Goal: Obtain resource: Download file/media

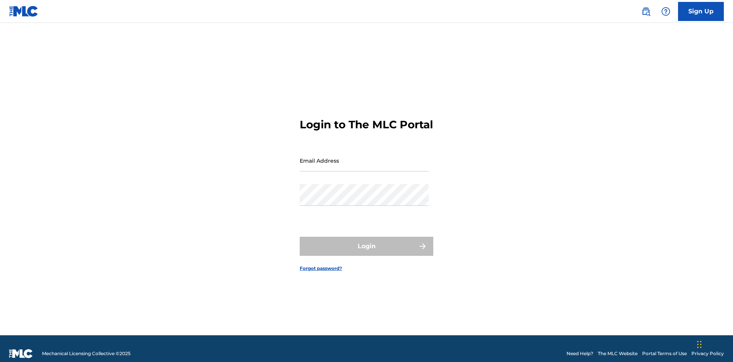
scroll to position [10, 0]
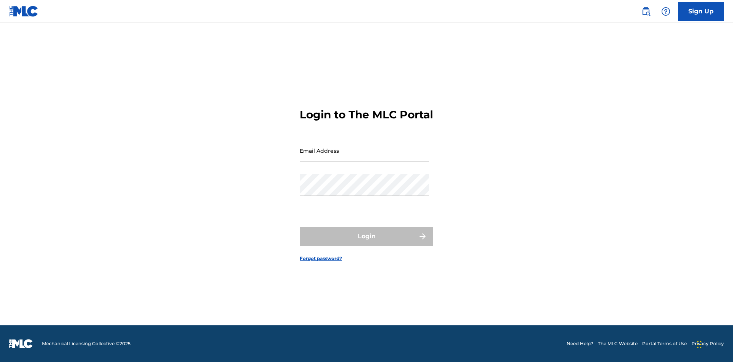
click at [364, 157] on input "Email Address" at bounding box center [364, 151] width 129 height 22
type input "cb97c9bc-4399-46a9-83f1-08c58bfcbb27@mailslurp.biz"
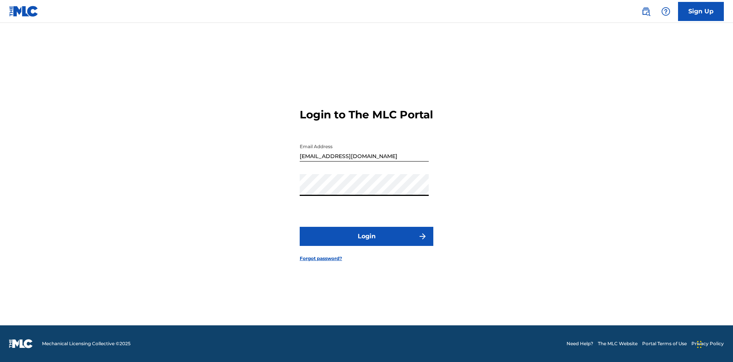
click at [366, 243] on button "Login" at bounding box center [367, 236] width 134 height 19
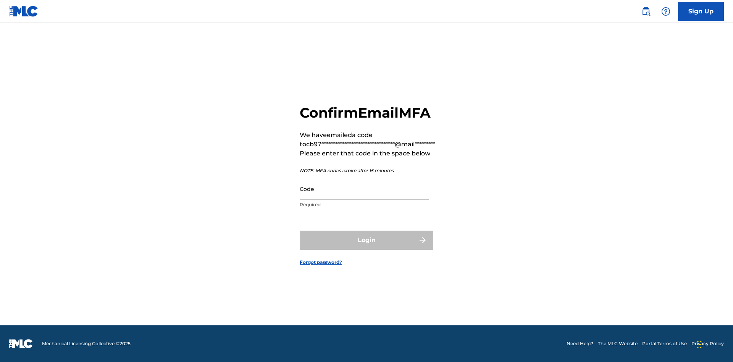
click at [364, 189] on input "Code" at bounding box center [364, 189] width 129 height 22
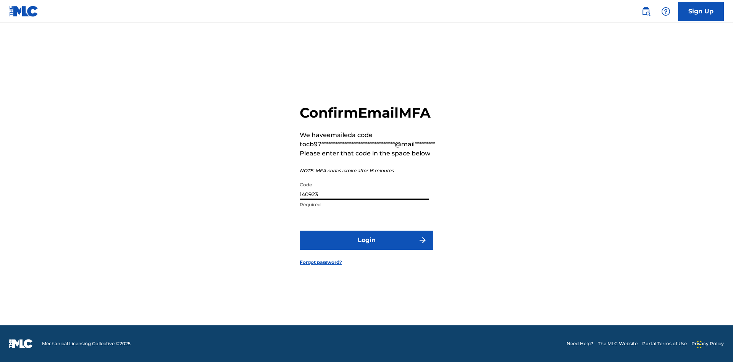
type input "140923"
click at [366, 240] on button "Login" at bounding box center [367, 240] width 134 height 19
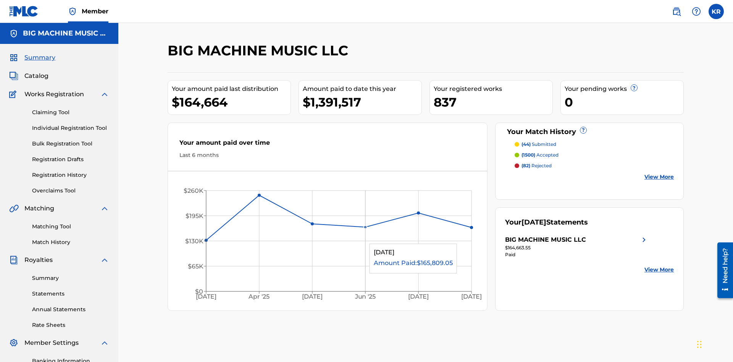
scroll to position [26, 0]
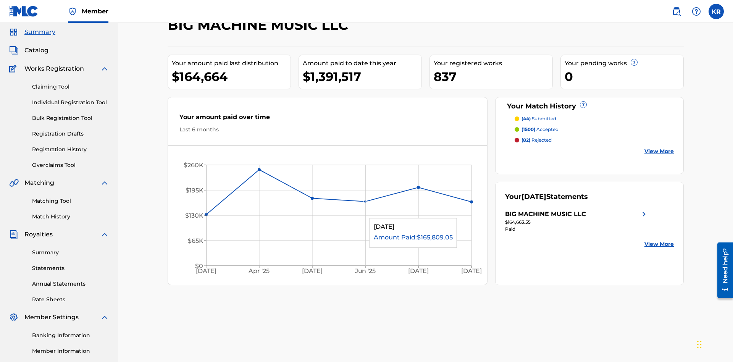
click at [36, 50] on span "Catalog" at bounding box center [36, 50] width 24 height 9
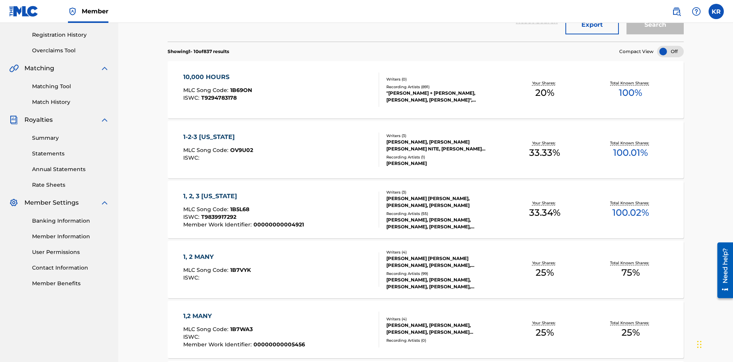
scroll to position [30, 0]
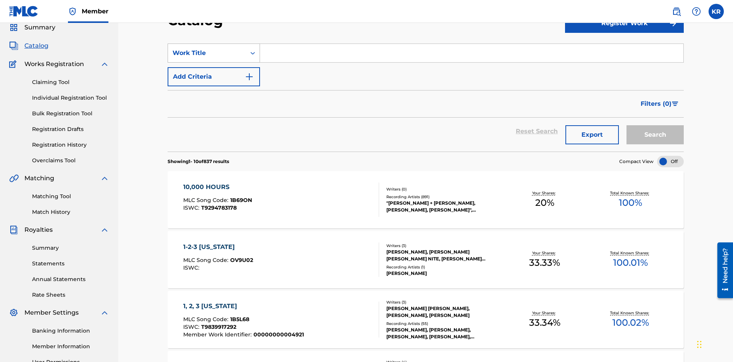
click at [207, 53] on div "Work Title" at bounding box center [207, 52] width 69 height 9
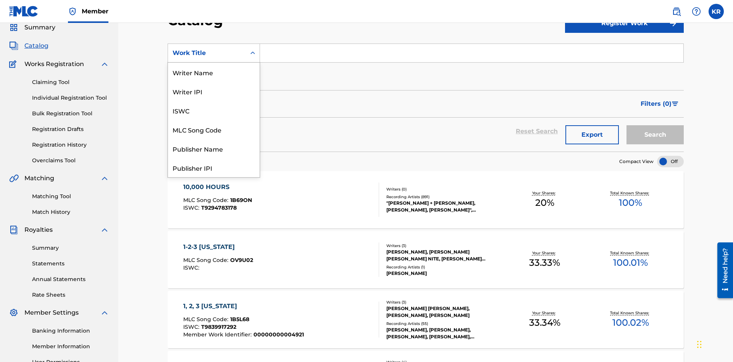
scroll to position [115, 0]
click at [214, 148] on div "ISRC" at bounding box center [214, 148] width 92 height 19
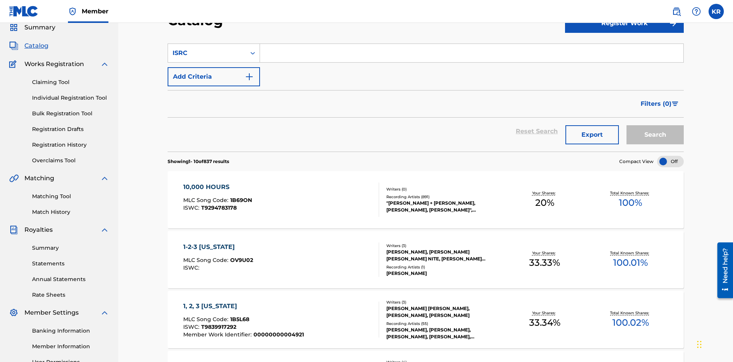
scroll to position [28, 0]
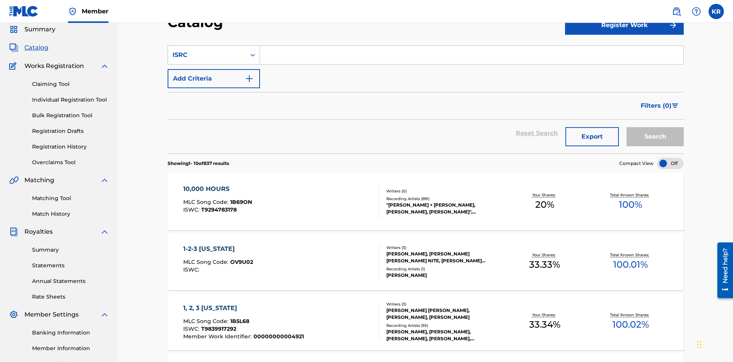
click at [471, 55] on input "Search Form" at bounding box center [471, 55] width 423 height 18
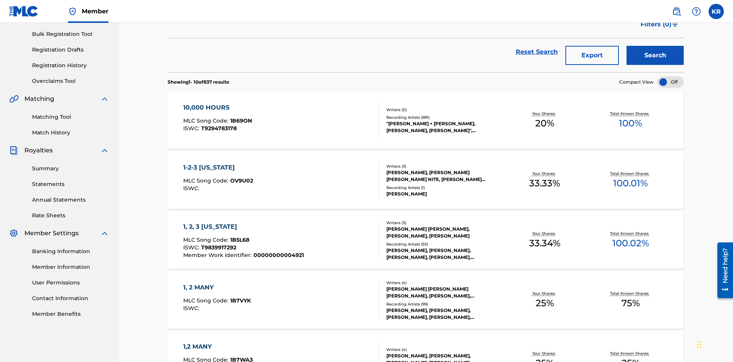
type input "QM3E21806150"
click at [655, 55] on button "Search" at bounding box center [654, 55] width 57 height 19
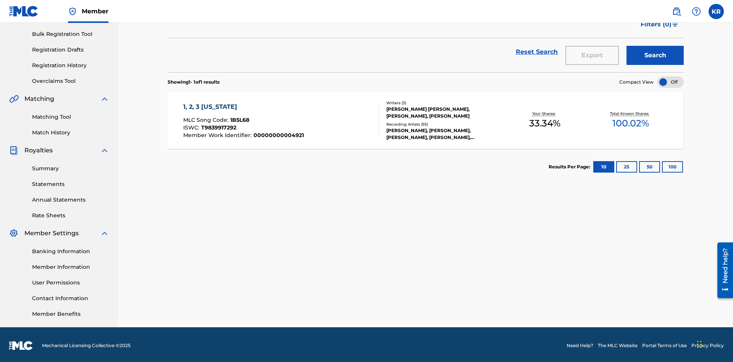
scroll to position [111, 0]
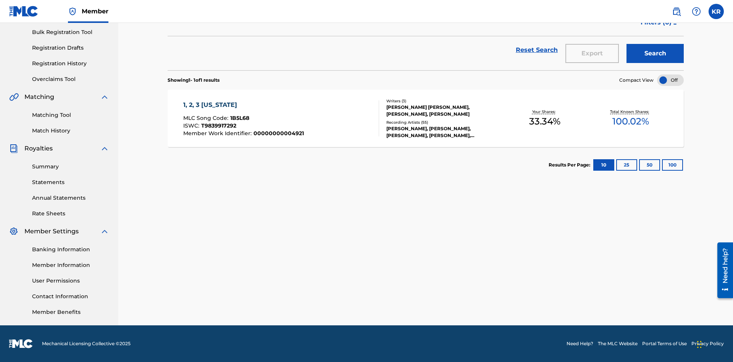
click at [662, 165] on button "100" at bounding box center [672, 164] width 21 height 11
click at [239, 118] on span "1B5L68" at bounding box center [239, 118] width 19 height 7
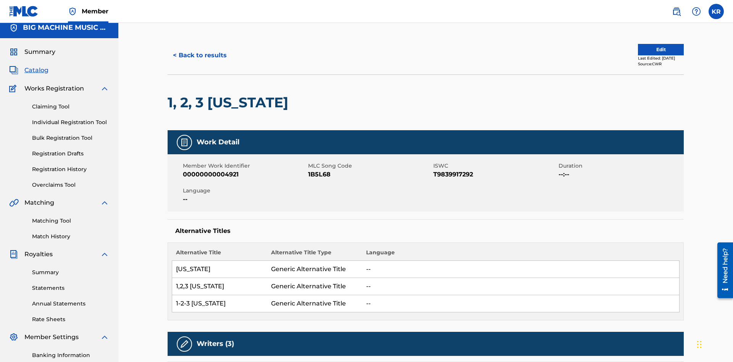
click at [199, 55] on button "< Back to results" at bounding box center [200, 55] width 65 height 19
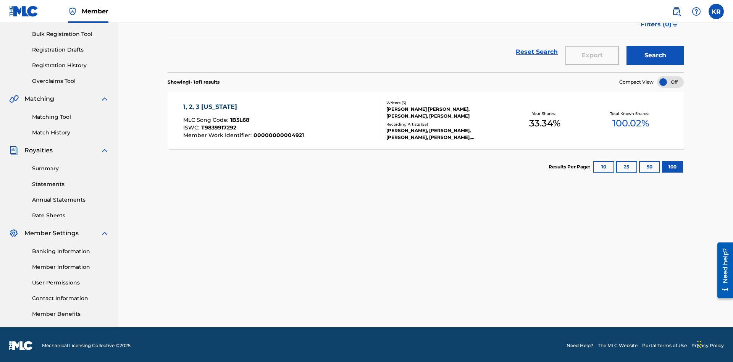
scroll to position [30, 0]
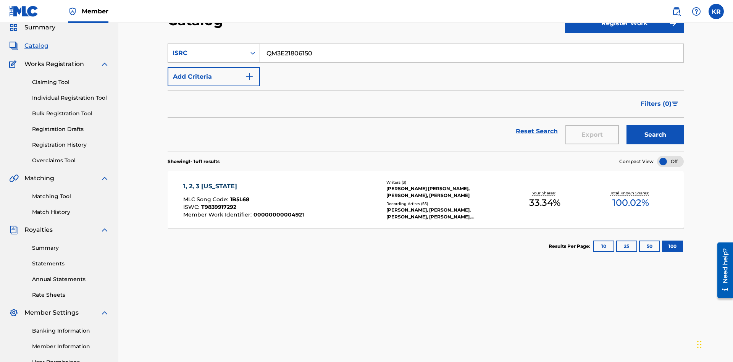
click at [207, 53] on div "ISRC" at bounding box center [207, 52] width 69 height 9
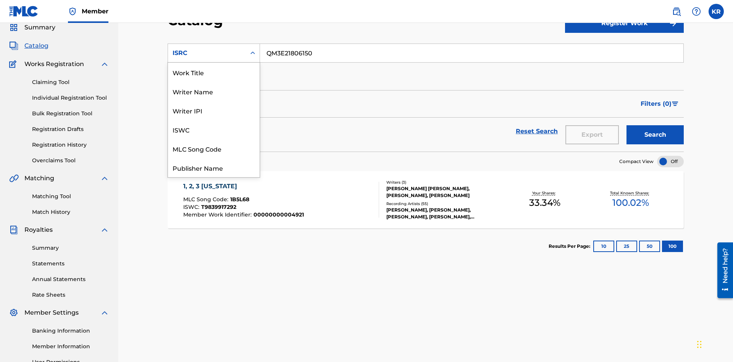
scroll to position [115, 0]
click at [214, 129] on div "Recording Title" at bounding box center [214, 129] width 92 height 19
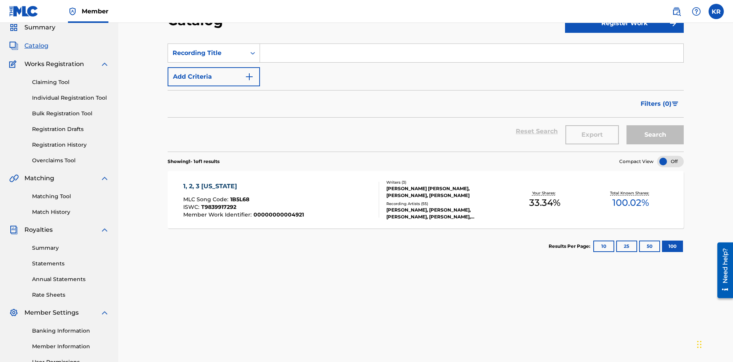
scroll to position [28, 0]
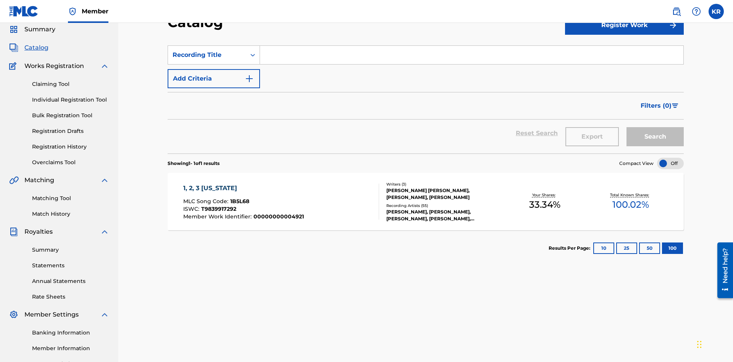
click at [471, 55] on input "Search Form" at bounding box center [471, 55] width 423 height 18
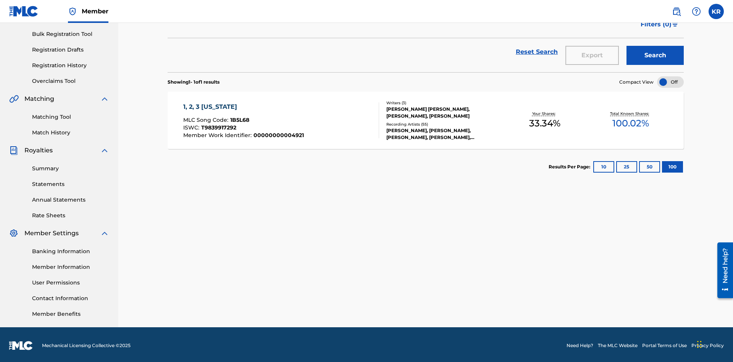
type input "1, 2, 3 MISSISSIPPI"
click at [655, 55] on button "Search" at bounding box center [654, 55] width 57 height 19
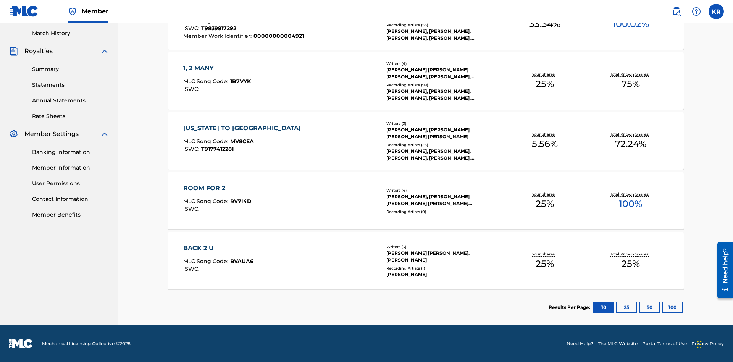
click at [662, 307] on button "100" at bounding box center [672, 307] width 21 height 11
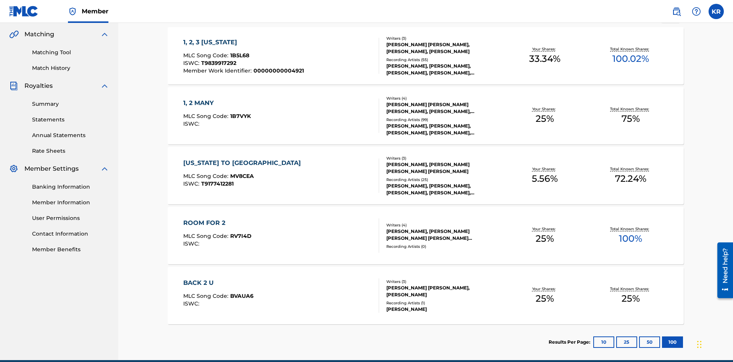
scroll to position [180, 0]
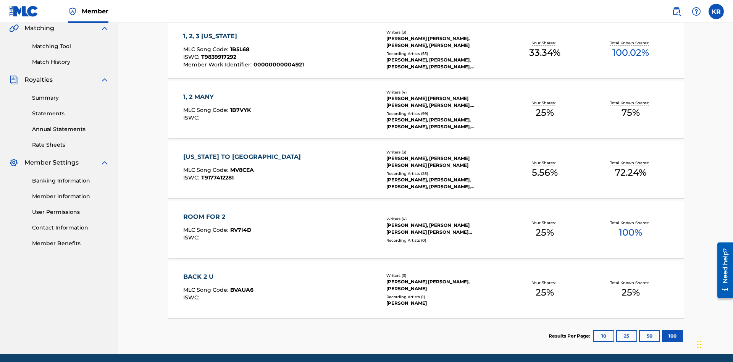
click at [239, 49] on span "1B5L68" at bounding box center [239, 49] width 19 height 7
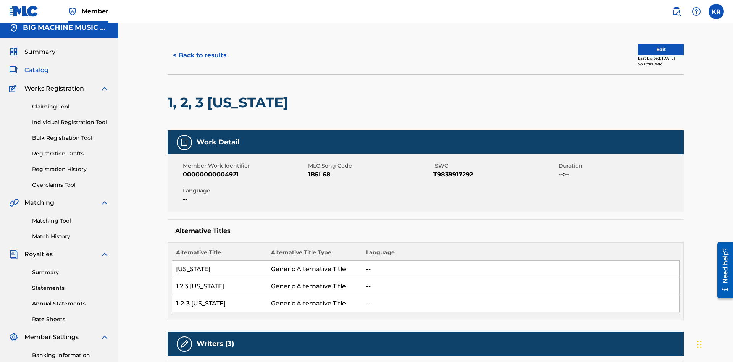
click at [199, 55] on button "< Back to results" at bounding box center [200, 55] width 65 height 19
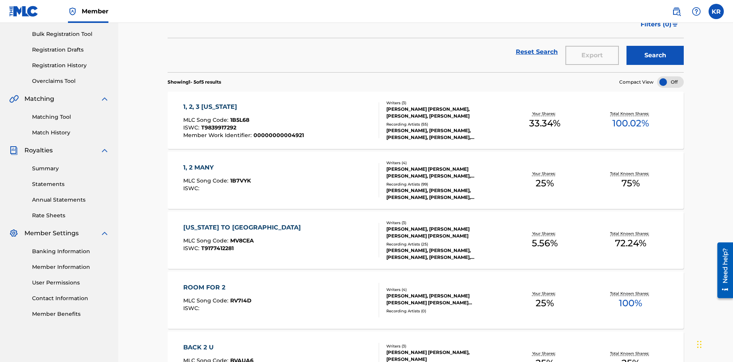
scroll to position [30, 0]
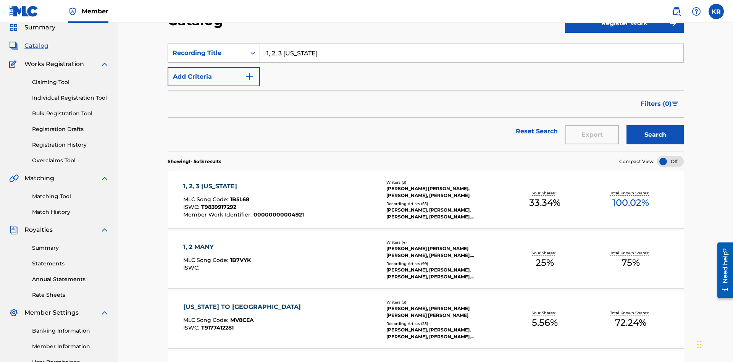
click at [207, 53] on div "Recording Title" at bounding box center [207, 52] width 69 height 9
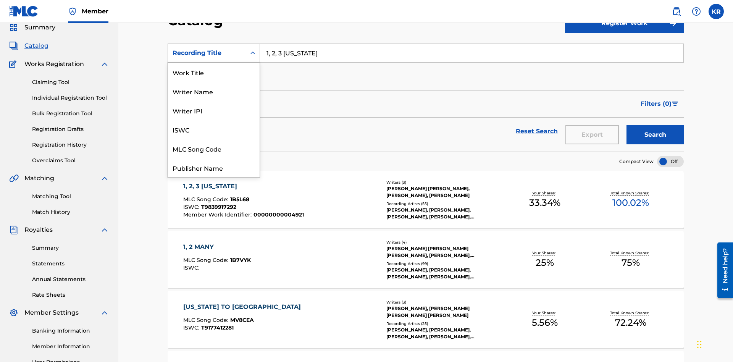
scroll to position [115, 0]
click at [214, 110] on div "Member Work Identifier" at bounding box center [214, 110] width 92 height 19
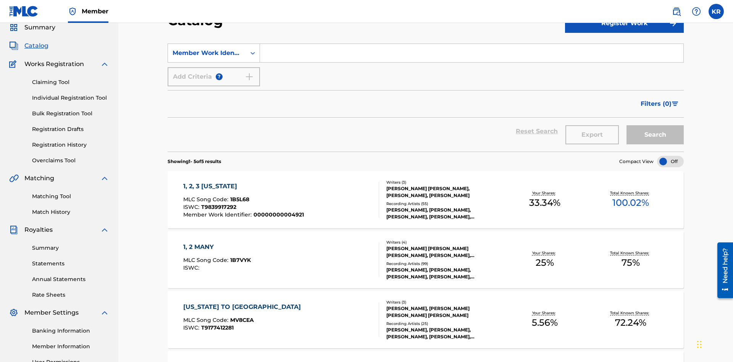
scroll to position [28, 0]
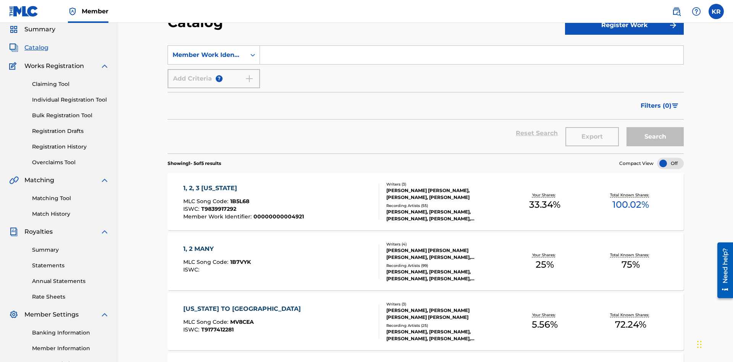
click at [471, 55] on input "Search Form" at bounding box center [471, 55] width 423 height 18
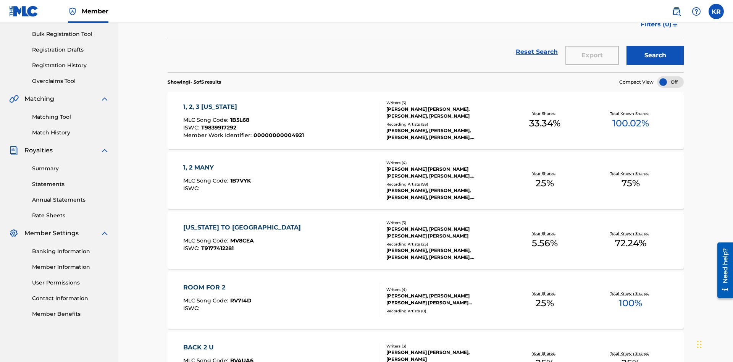
type input "00000000004921"
click at [655, 55] on button "Search" at bounding box center [654, 55] width 57 height 19
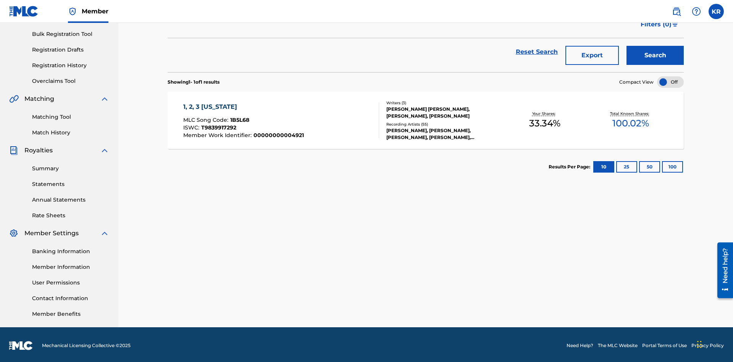
scroll to position [111, 0]
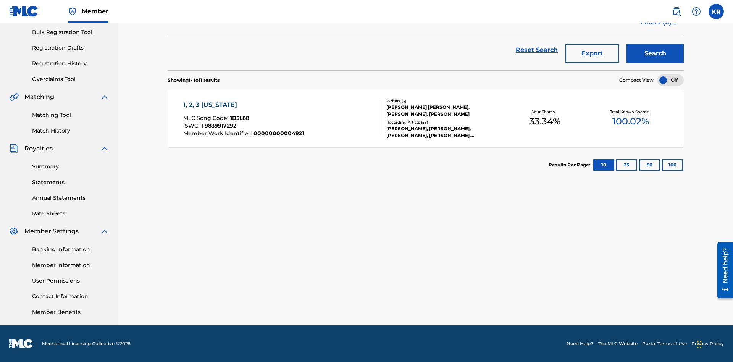
click at [662, 165] on button "100" at bounding box center [672, 164] width 21 height 11
click at [239, 118] on span "1B5L68" at bounding box center [239, 118] width 19 height 7
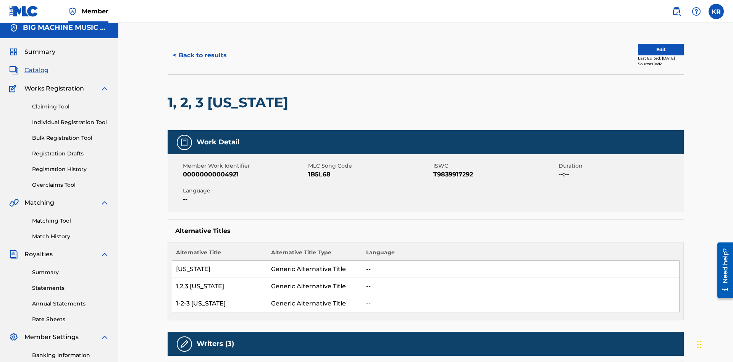
click at [199, 55] on button "< Back to results" at bounding box center [200, 55] width 65 height 19
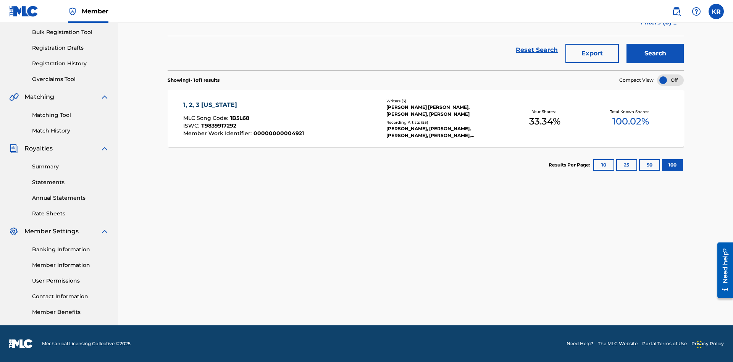
scroll to position [110, 0]
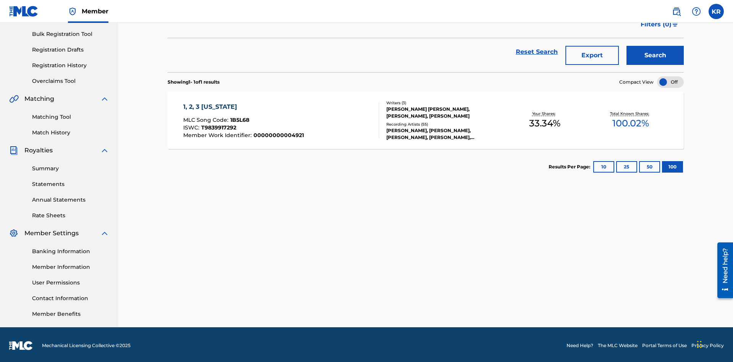
click at [592, 55] on button "Export" at bounding box center [591, 55] width 53 height 19
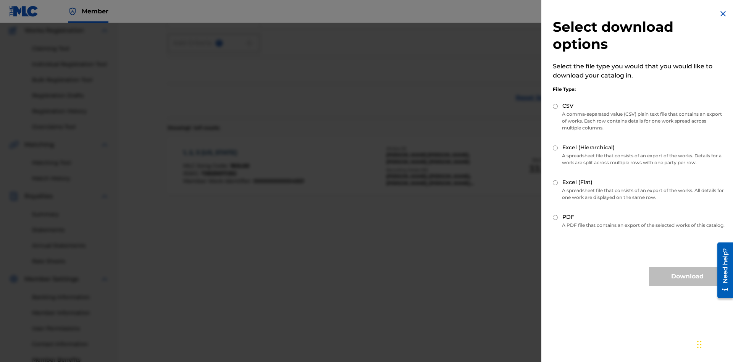
scroll to position [111, 0]
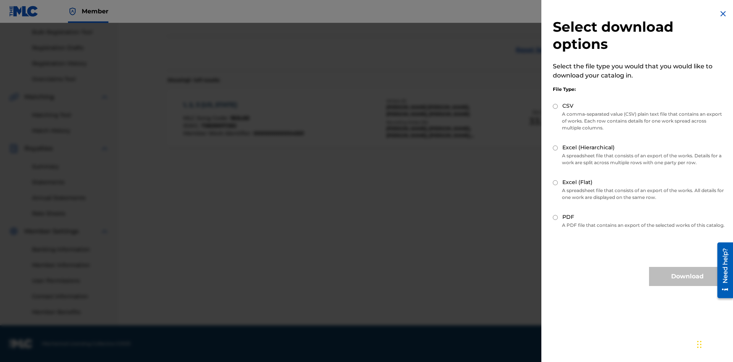
click at [555, 182] on input "Excel (Flat)" at bounding box center [555, 182] width 5 height 5
radio input "true"
click at [687, 283] on button "Download" at bounding box center [687, 276] width 76 height 19
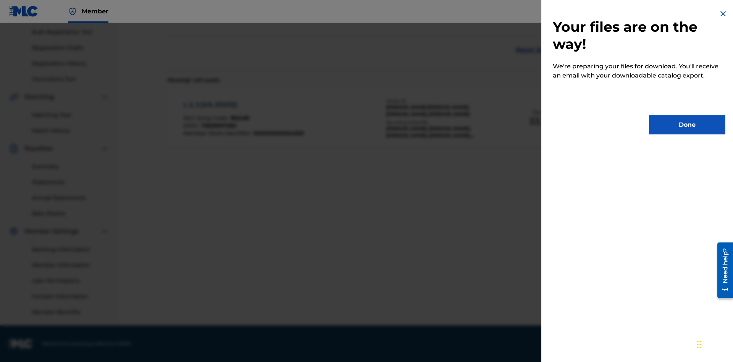
click at [687, 125] on button "Done" at bounding box center [687, 124] width 76 height 19
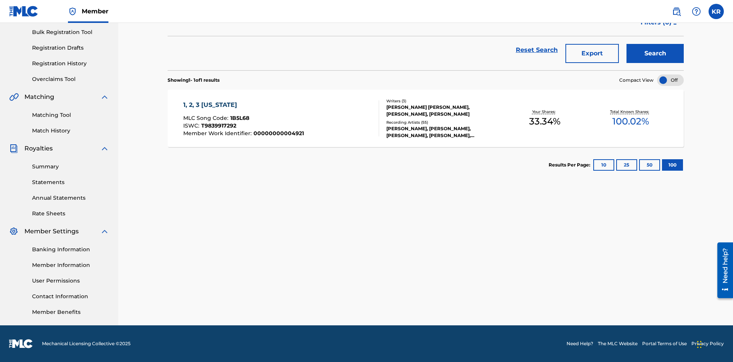
scroll to position [30, 0]
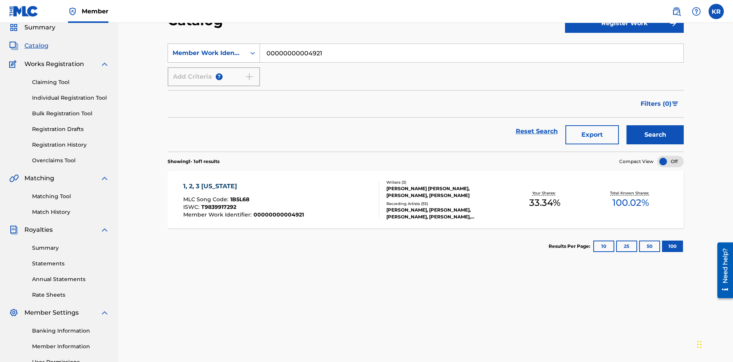
click at [207, 53] on div "Member Work Identifier" at bounding box center [207, 52] width 69 height 9
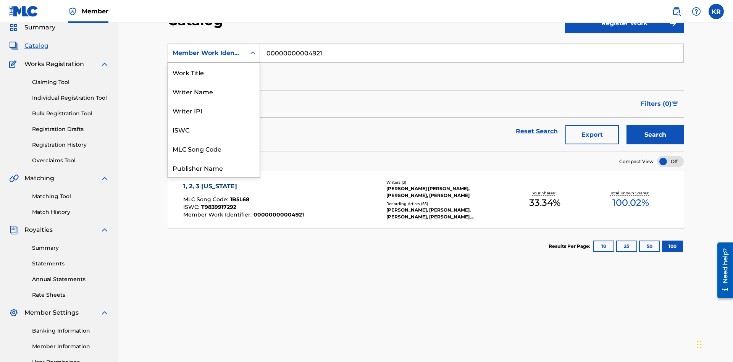
scroll to position [115, 0]
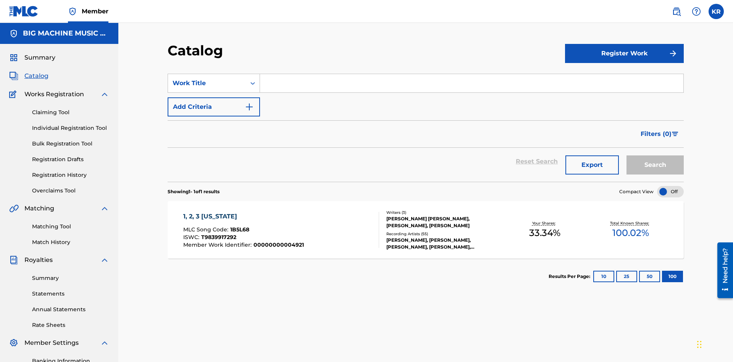
scroll to position [28, 0]
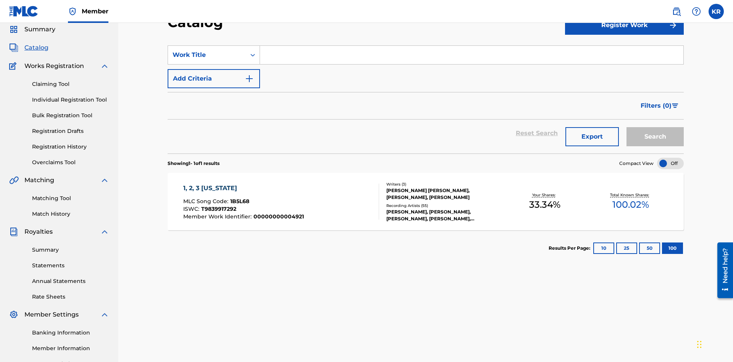
click at [471, 55] on input "Search Form" at bounding box center [471, 55] width 423 height 18
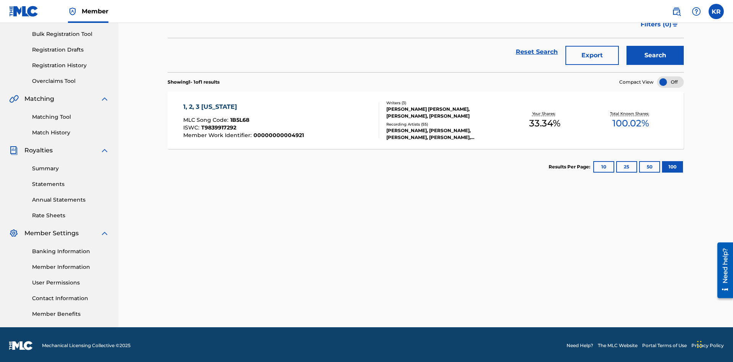
type input "1, 2, 3 MISSISSIPPI"
click at [655, 55] on button "Search" at bounding box center [654, 55] width 57 height 19
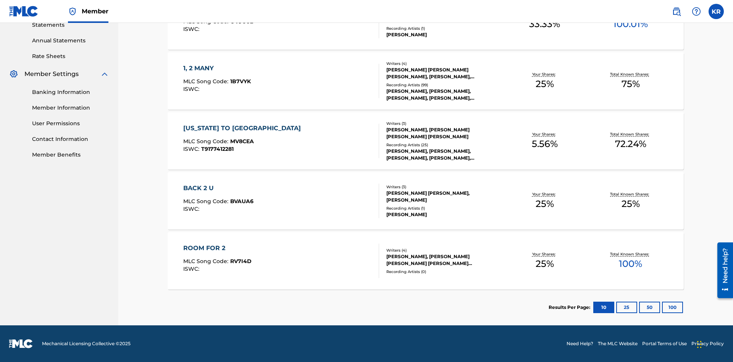
click at [662, 307] on button "100" at bounding box center [672, 307] width 21 height 11
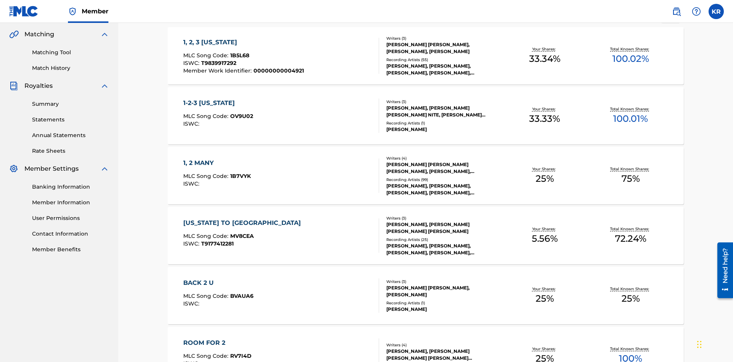
scroll to position [180, 0]
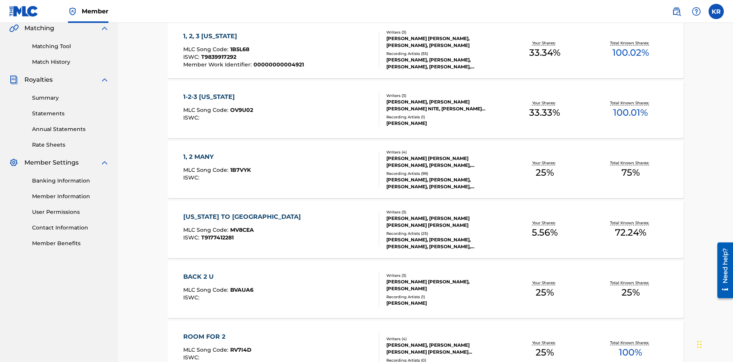
click at [239, 49] on span "1B5L68" at bounding box center [239, 49] width 19 height 7
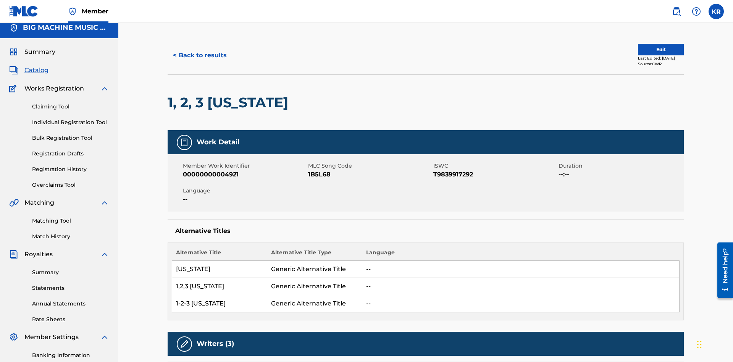
click at [199, 55] on button "< Back to results" at bounding box center [200, 55] width 65 height 19
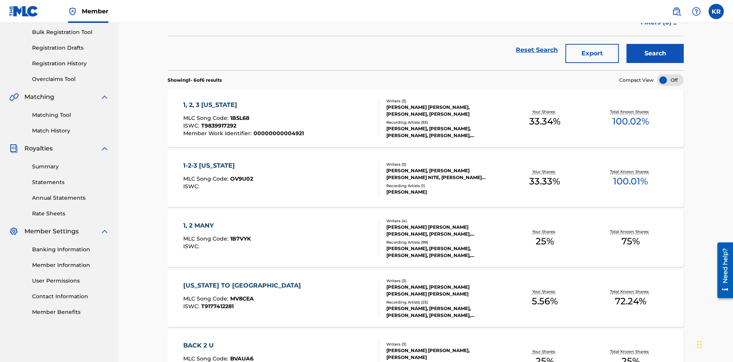
scroll to position [110, 0]
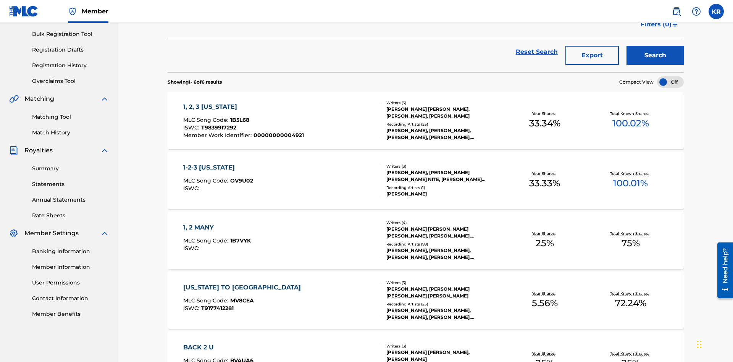
click at [592, 55] on button "Export" at bounding box center [591, 55] width 53 height 19
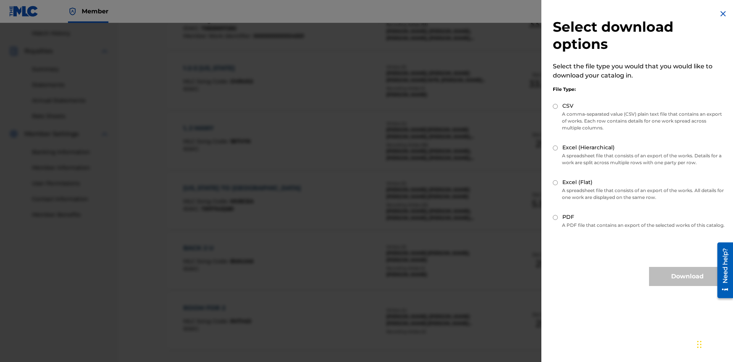
click at [555, 148] on input "Excel (Hierarchical)" at bounding box center [555, 147] width 5 height 5
radio input "true"
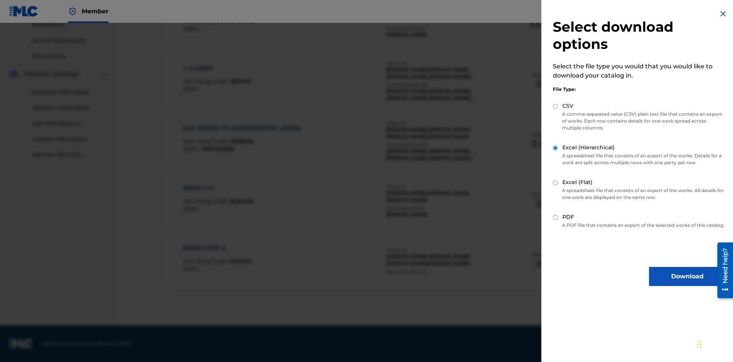
click at [687, 283] on button "Download" at bounding box center [687, 276] width 76 height 19
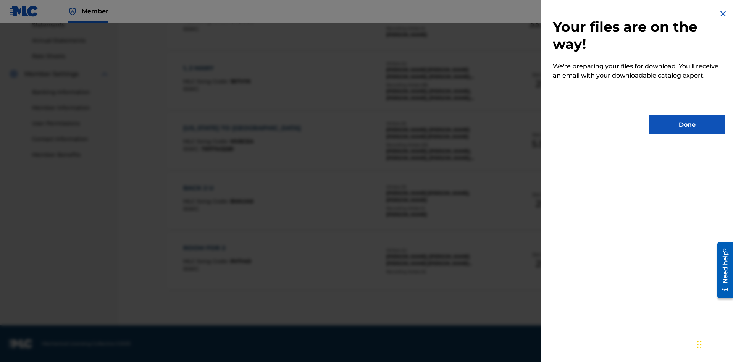
click at [687, 125] on button "Done" at bounding box center [687, 124] width 76 height 19
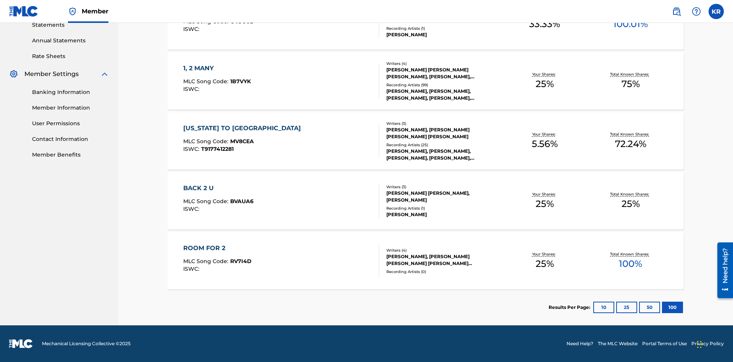
scroll to position [30, 0]
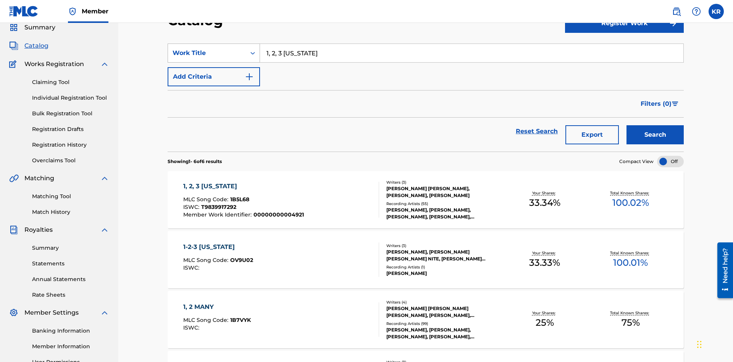
click at [207, 53] on div "Work Title" at bounding box center [207, 52] width 69 height 9
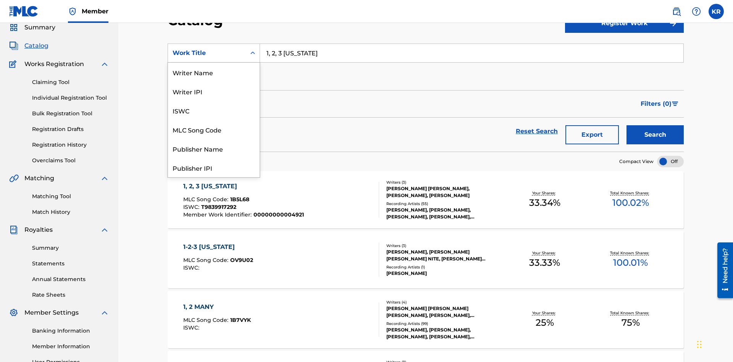
scroll to position [115, 0]
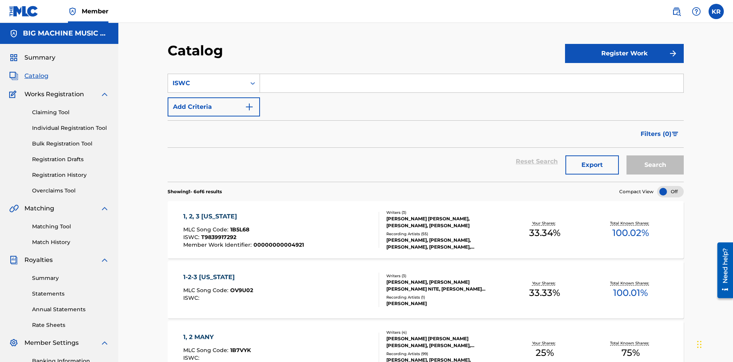
scroll to position [28, 0]
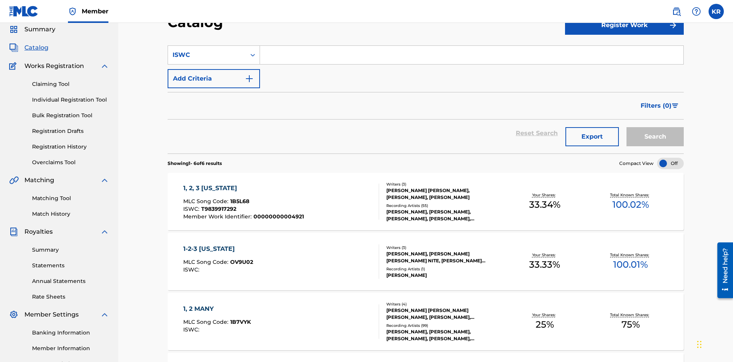
click at [471, 55] on input "Search Form" at bounding box center [471, 55] width 423 height 18
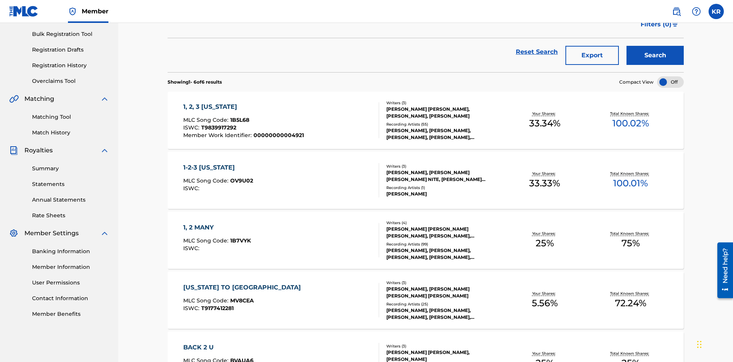
type input "T9839917292"
click at [655, 55] on button "Search" at bounding box center [654, 55] width 57 height 19
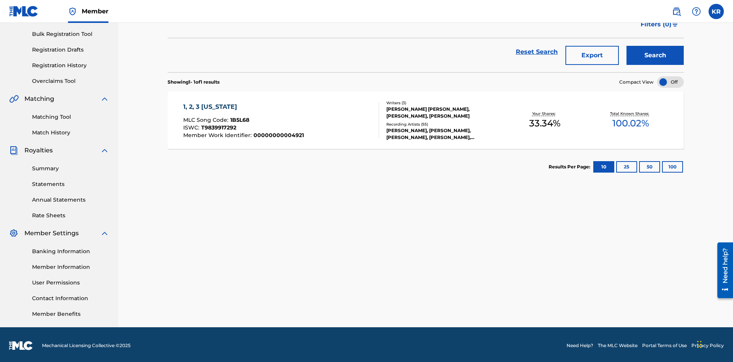
scroll to position [111, 0]
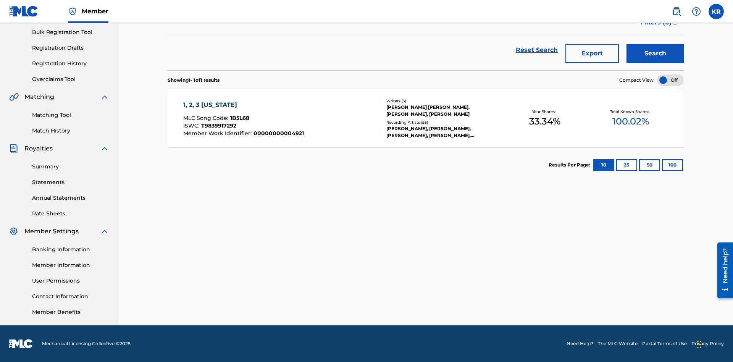
click at [662, 165] on button "100" at bounding box center [672, 164] width 21 height 11
click at [239, 118] on span "1B5L68" at bounding box center [239, 118] width 19 height 7
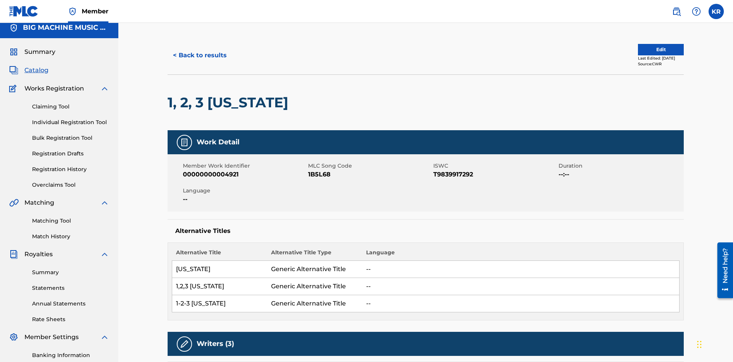
click at [199, 55] on button "< Back to results" at bounding box center [200, 55] width 65 height 19
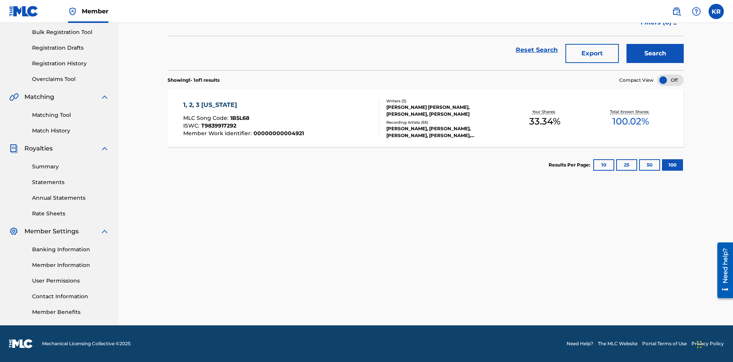
scroll to position [110, 0]
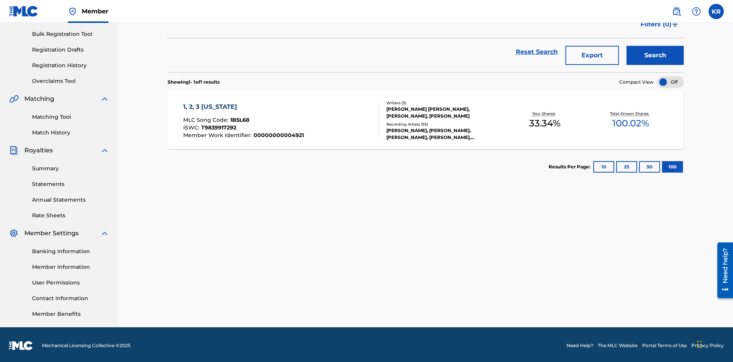
click at [592, 55] on button "Export" at bounding box center [591, 55] width 53 height 19
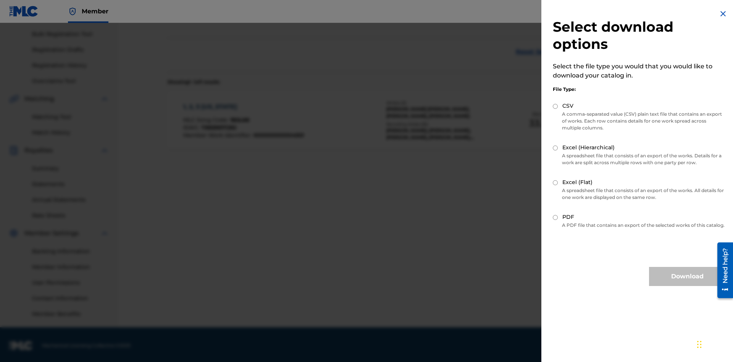
scroll to position [111, 0]
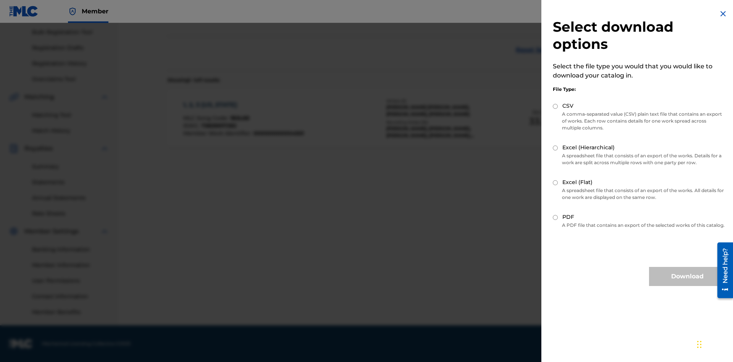
click at [555, 106] on input "CSV" at bounding box center [555, 106] width 5 height 5
radio input "true"
click at [687, 283] on button "Download" at bounding box center [687, 276] width 76 height 19
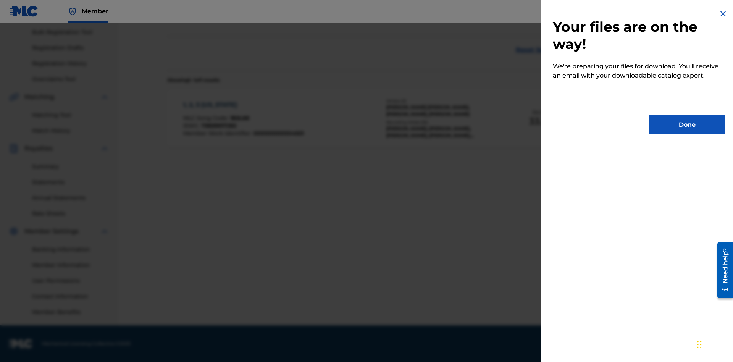
click at [687, 125] on button "Done" at bounding box center [687, 124] width 76 height 19
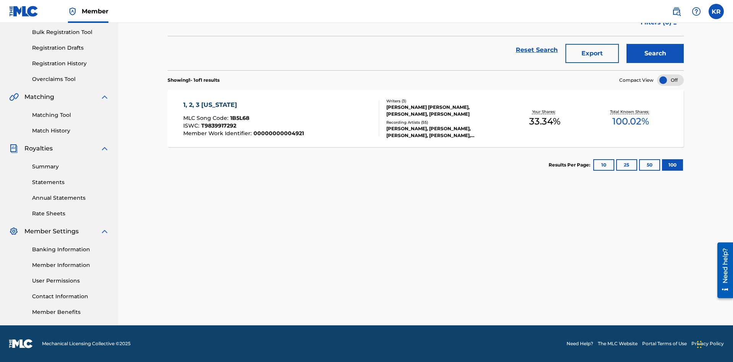
scroll to position [30, 0]
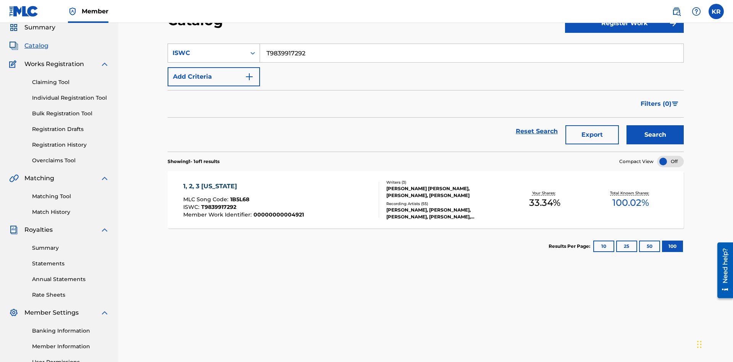
click at [207, 53] on div "ISWC" at bounding box center [207, 52] width 69 height 9
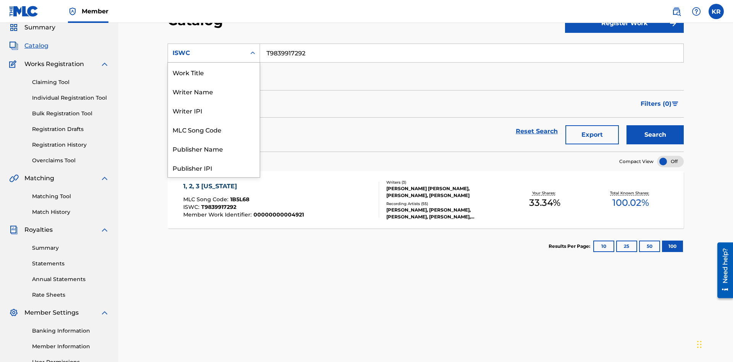
scroll to position [115, 0]
click at [214, 24] on div "MLC Song Code" at bounding box center [214, 14] width 92 height 19
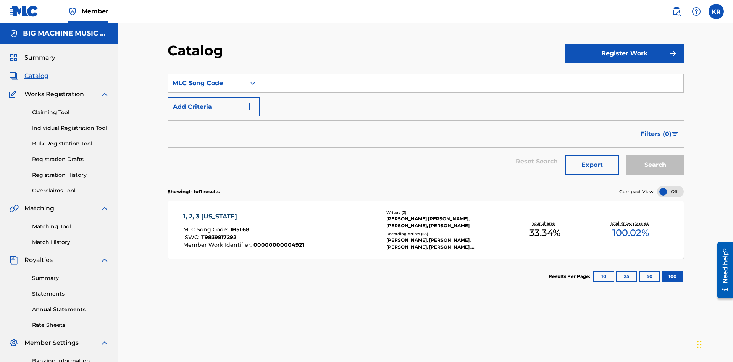
scroll to position [28, 0]
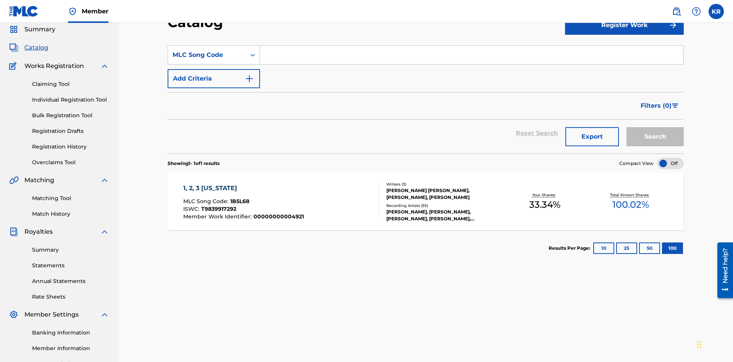
click at [471, 55] on input "Search Form" at bounding box center [471, 55] width 423 height 18
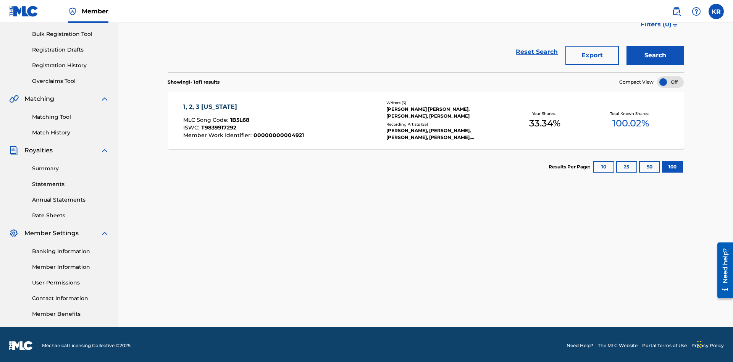
type input "1B5L68"
click at [655, 55] on button "Search" at bounding box center [654, 55] width 57 height 19
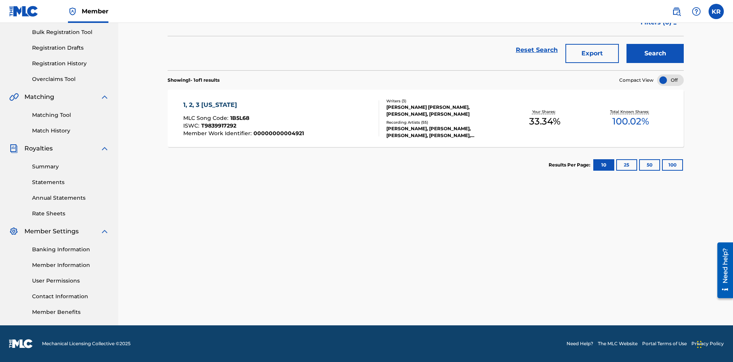
click at [662, 165] on button "100" at bounding box center [672, 164] width 21 height 11
click at [239, 118] on span "1B5L68" at bounding box center [239, 118] width 19 height 7
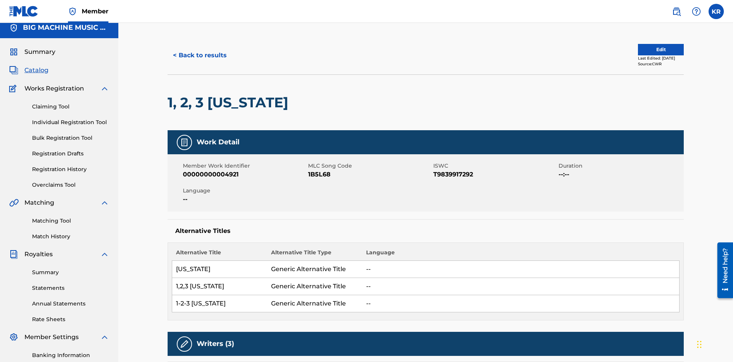
click at [199, 55] on button "< Back to results" at bounding box center [200, 55] width 65 height 19
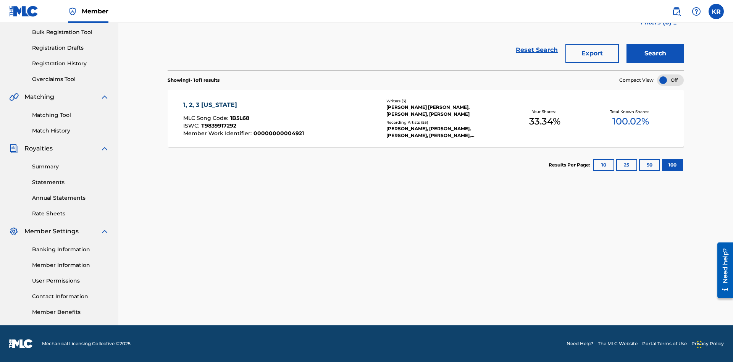
scroll to position [110, 0]
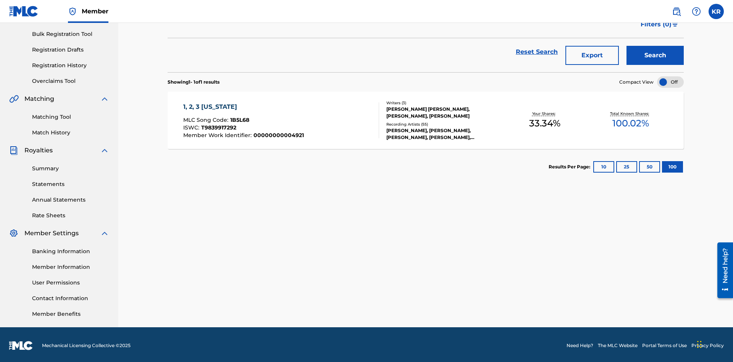
click at [592, 55] on button "Export" at bounding box center [591, 55] width 53 height 19
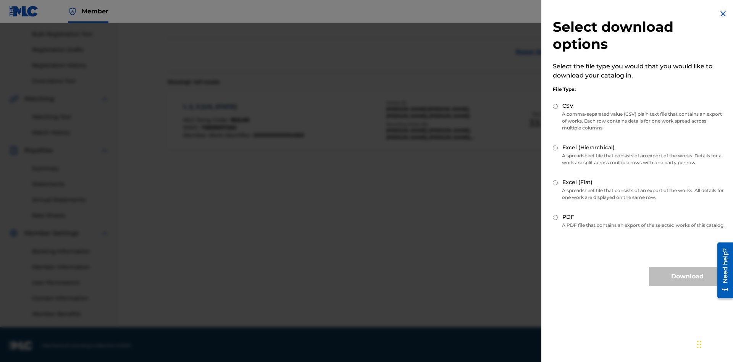
scroll to position [111, 0]
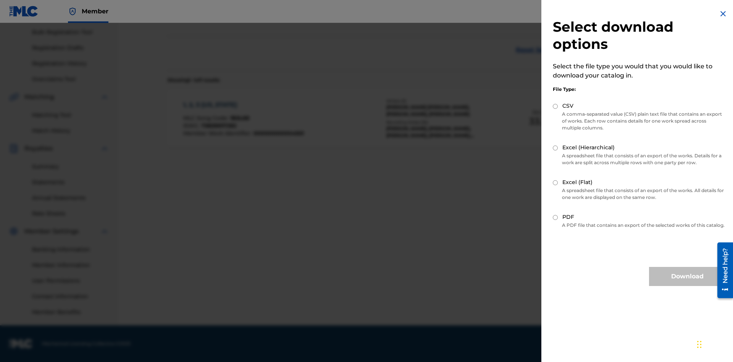
click at [555, 148] on input "Excel (Hierarchical)" at bounding box center [555, 147] width 5 height 5
radio input "true"
click at [687, 283] on button "Download" at bounding box center [687, 276] width 76 height 19
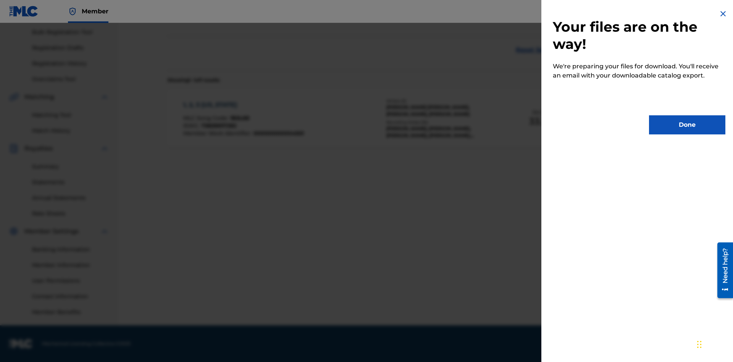
click at [687, 125] on button "Done" at bounding box center [687, 124] width 76 height 19
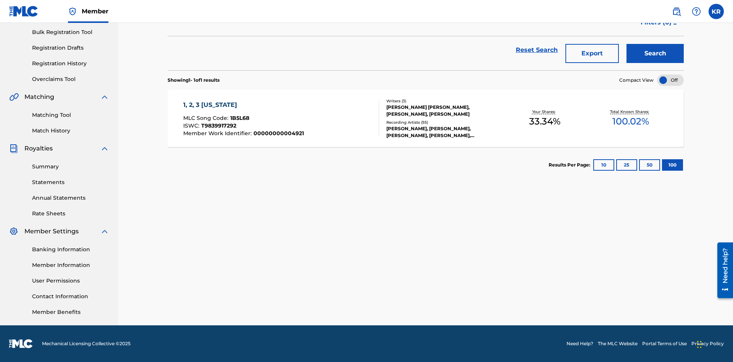
scroll to position [30, 0]
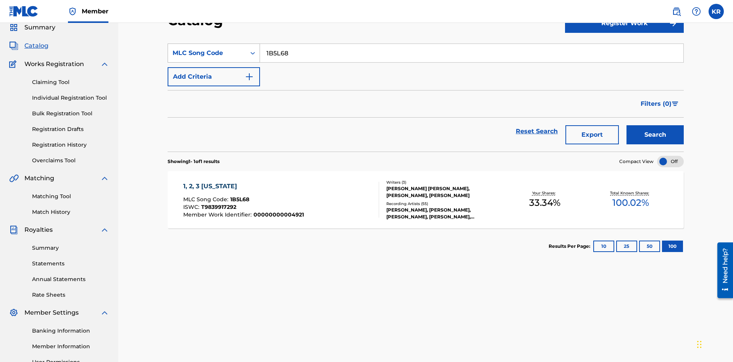
click at [207, 53] on div "MLC Song Code" at bounding box center [207, 52] width 69 height 9
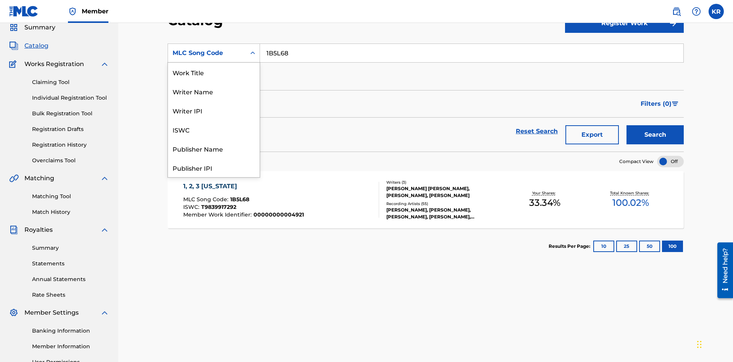
scroll to position [115, 0]
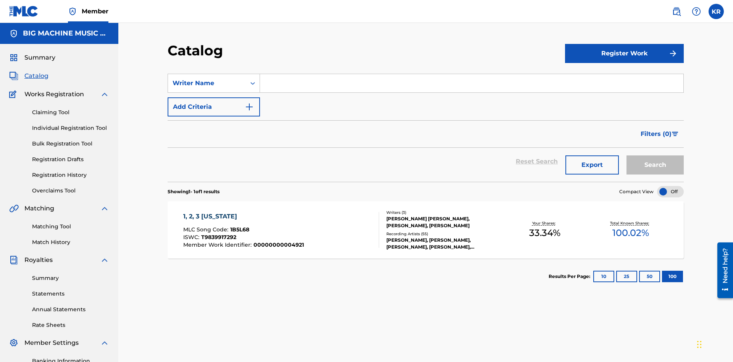
scroll to position [28, 0]
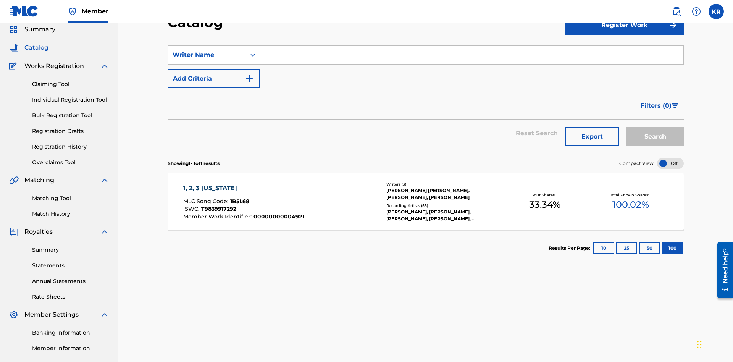
click at [471, 55] on input "Search Form" at bounding box center [471, 55] width 423 height 18
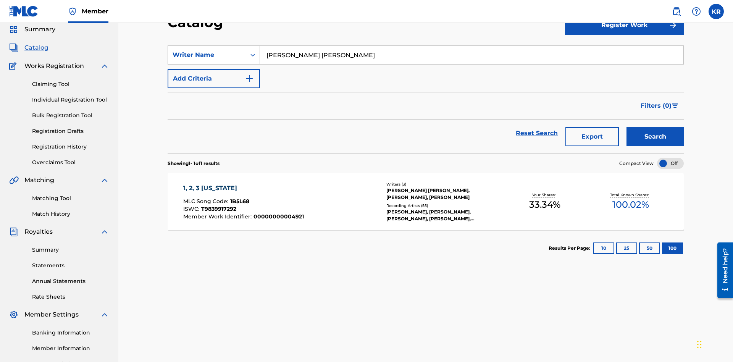
scroll to position [110, 0]
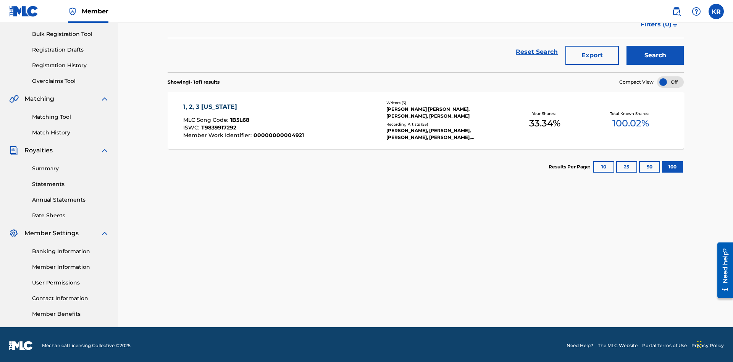
type input "JUSTIN ALLEN EBACH"
click at [655, 55] on button "Search" at bounding box center [654, 55] width 57 height 19
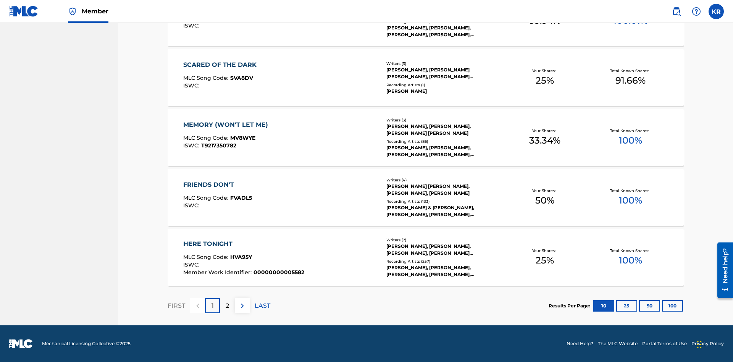
click at [662, 305] on button "100" at bounding box center [672, 305] width 21 height 11
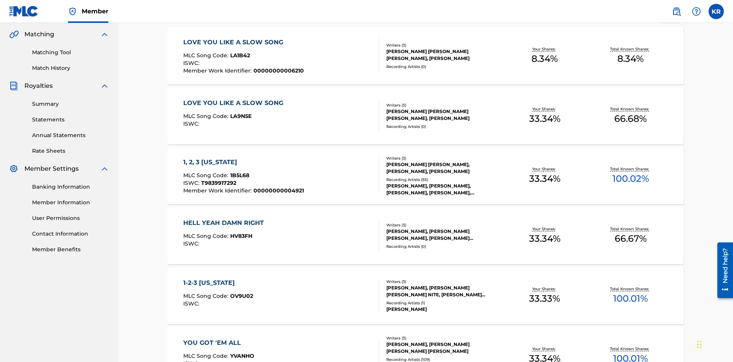
scroll to position [300, 0]
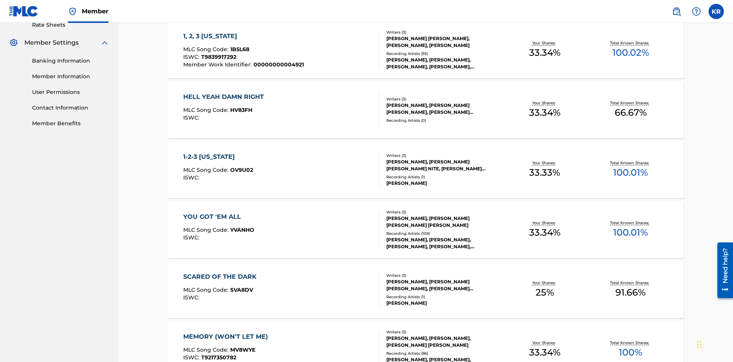
click at [239, 49] on span "1B5L68" at bounding box center [239, 49] width 19 height 7
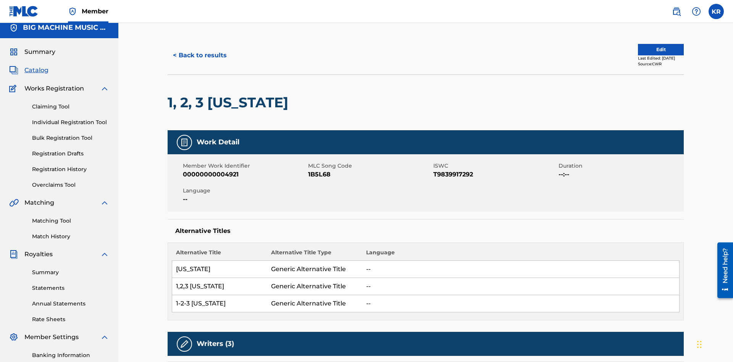
click at [199, 55] on button "< Back to results" at bounding box center [200, 55] width 65 height 19
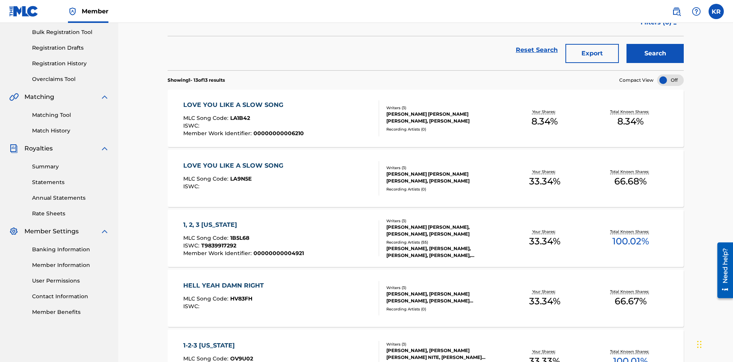
scroll to position [110, 0]
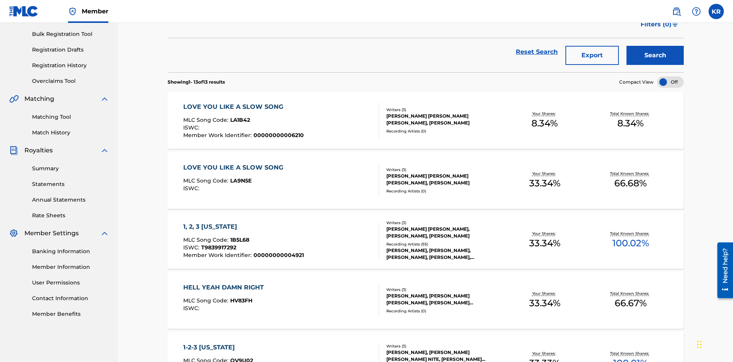
click at [592, 55] on button "Export" at bounding box center [591, 55] width 53 height 19
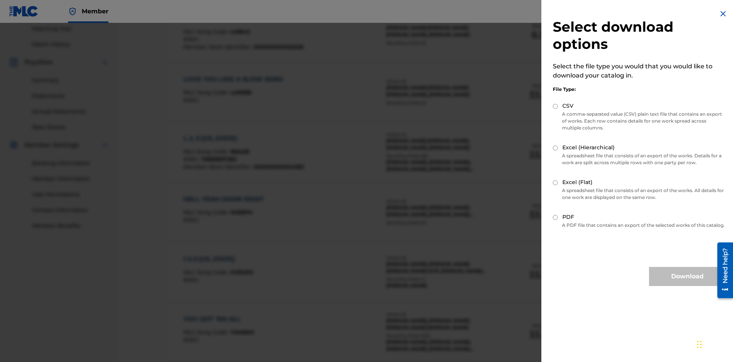
click at [555, 182] on input "Excel (Flat)" at bounding box center [555, 182] width 5 height 5
radio input "true"
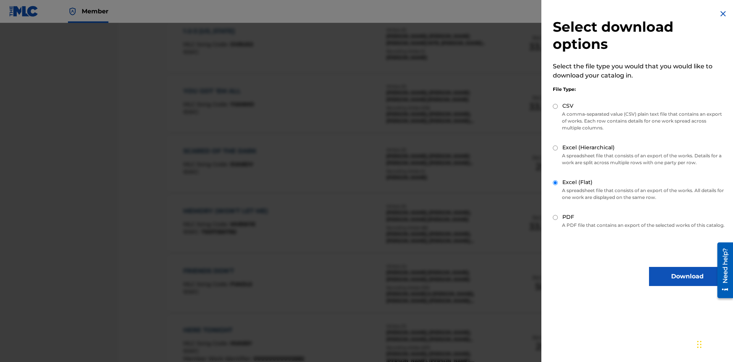
click at [687, 283] on button "Download" at bounding box center [687, 276] width 76 height 19
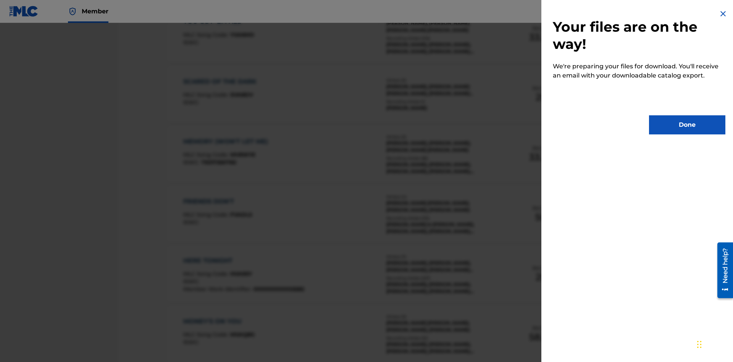
click at [687, 125] on button "Done" at bounding box center [687, 124] width 76 height 19
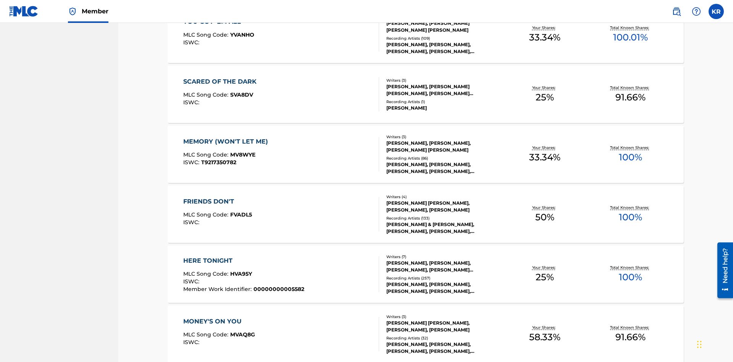
scroll to position [30, 0]
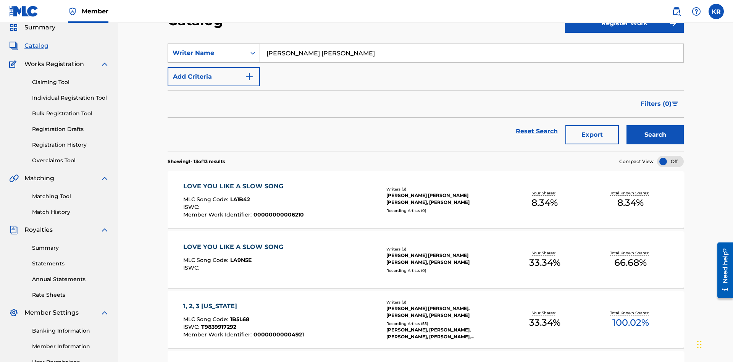
click at [207, 53] on div "Writer Name" at bounding box center [207, 52] width 69 height 9
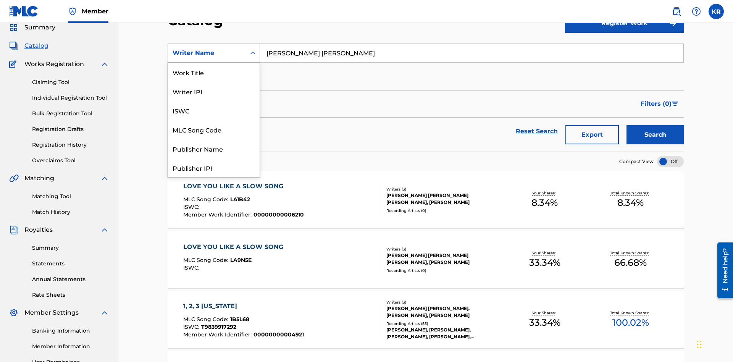
scroll to position [115, 0]
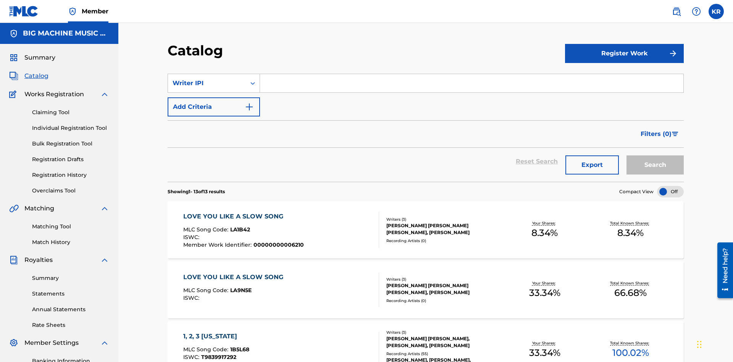
scroll to position [28, 0]
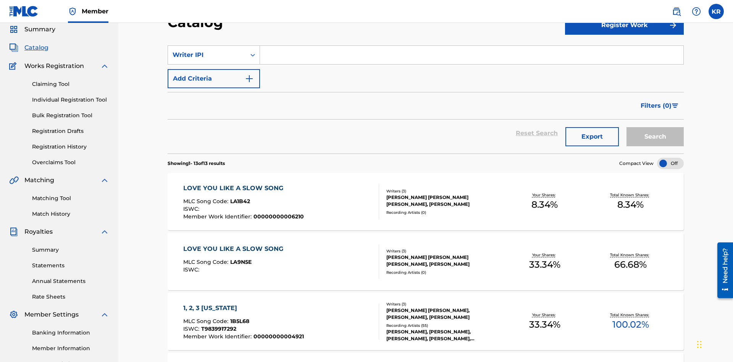
click at [471, 55] on input "Search Form" at bounding box center [471, 55] width 423 height 18
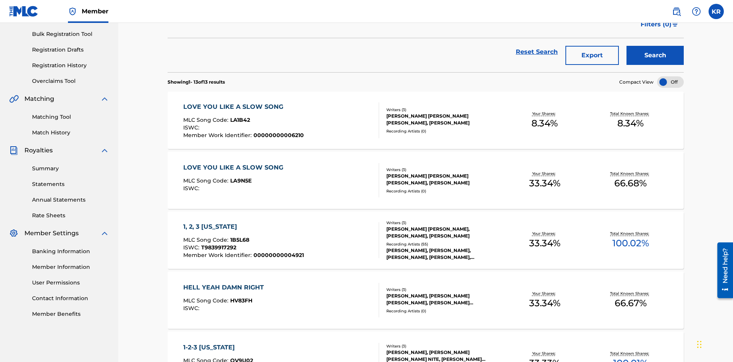
type input "00614973923"
click at [655, 55] on button "Search" at bounding box center [654, 55] width 57 height 19
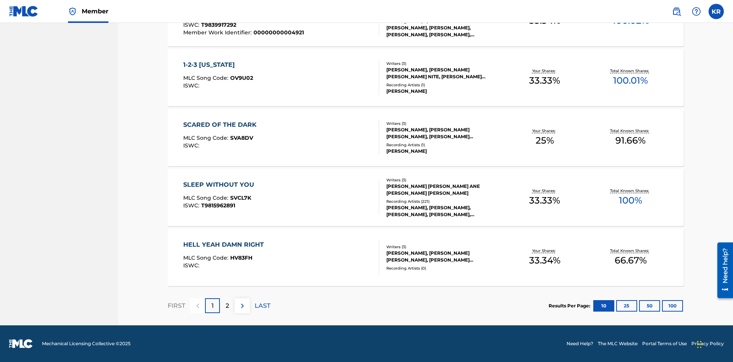
click at [662, 305] on button "100" at bounding box center [672, 305] width 21 height 11
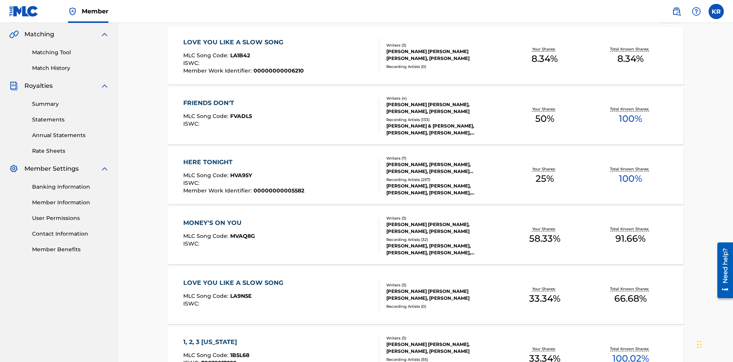
scroll to position [480, 0]
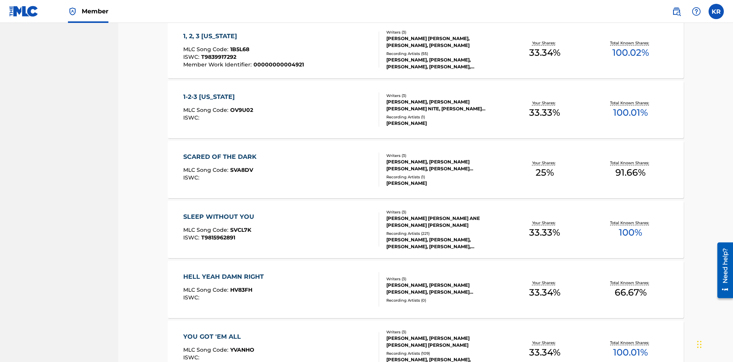
click at [239, 49] on span "1B5L68" at bounding box center [239, 49] width 19 height 7
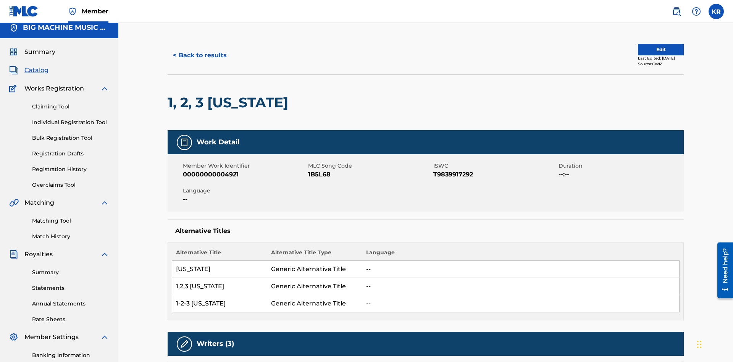
click at [199, 55] on button "< Back to results" at bounding box center [200, 55] width 65 height 19
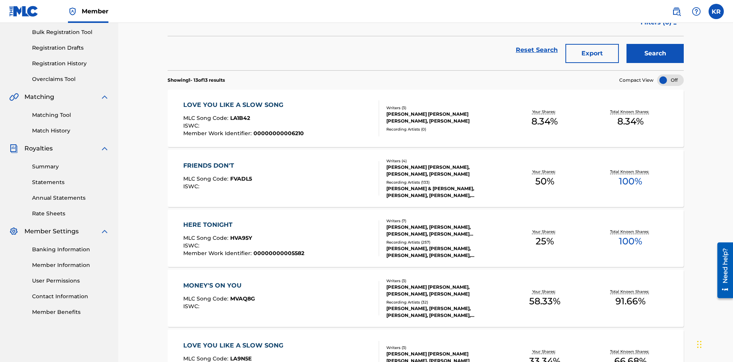
scroll to position [110, 0]
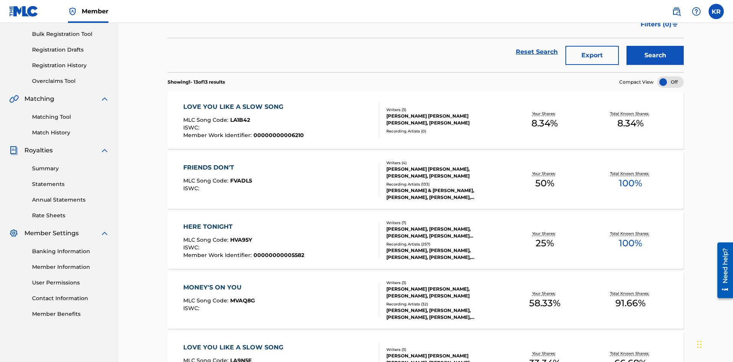
click at [592, 55] on button "Export" at bounding box center [591, 55] width 53 height 19
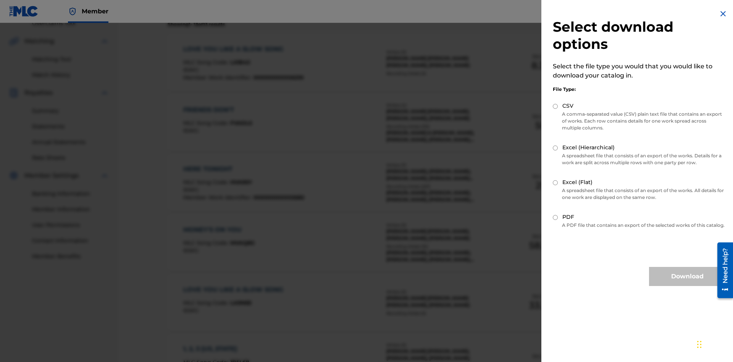
click at [555, 106] on input "CSV" at bounding box center [555, 106] width 5 height 5
radio input "true"
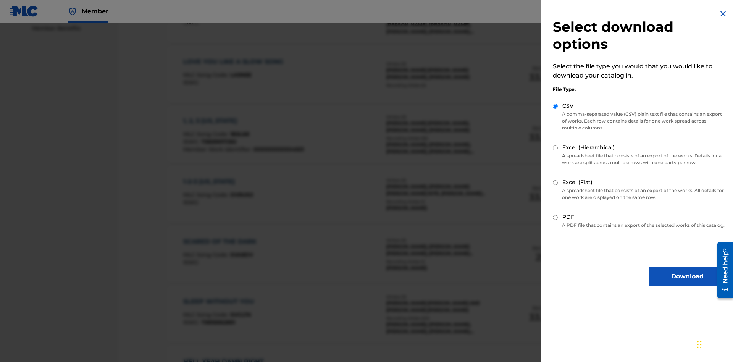
click at [687, 283] on button "Download" at bounding box center [687, 276] width 76 height 19
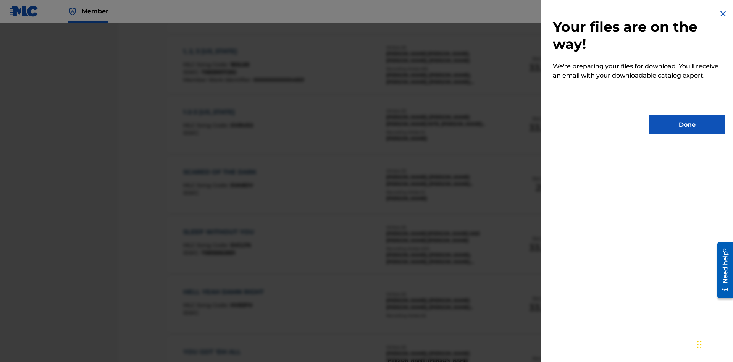
click at [687, 125] on button "Done" at bounding box center [687, 124] width 76 height 19
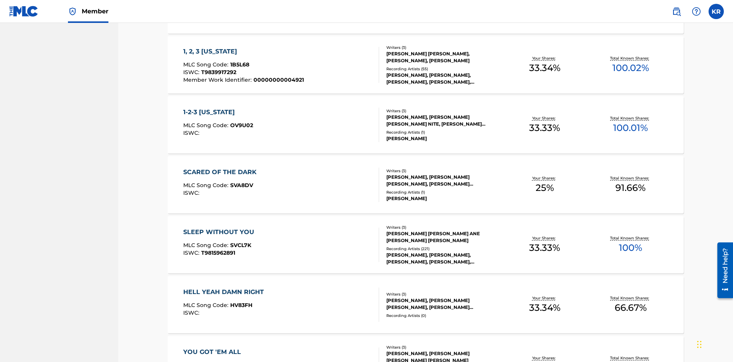
scroll to position [30, 0]
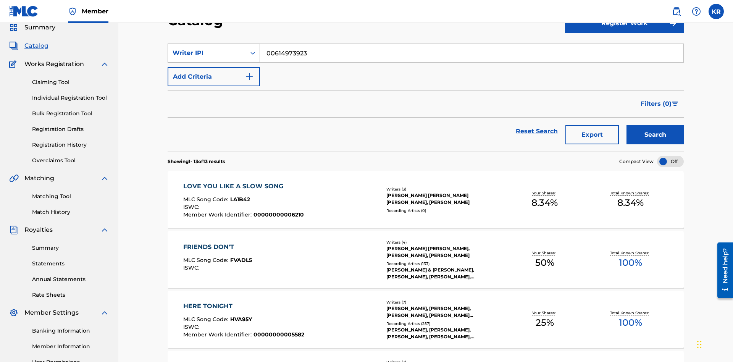
click at [207, 53] on div "Writer IPI" at bounding box center [207, 52] width 69 height 9
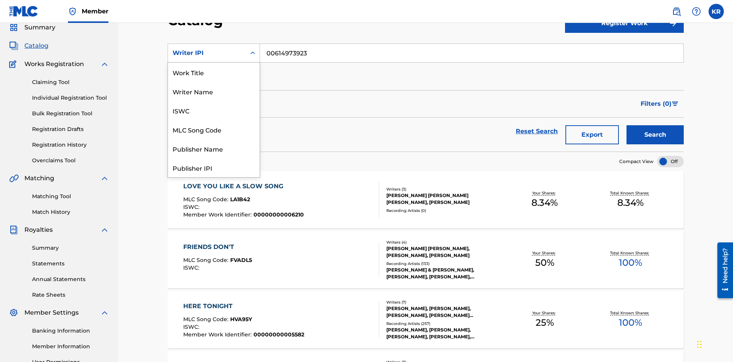
scroll to position [115, 0]
click at [214, 44] on div "Publisher Name" at bounding box center [214, 33] width 92 height 19
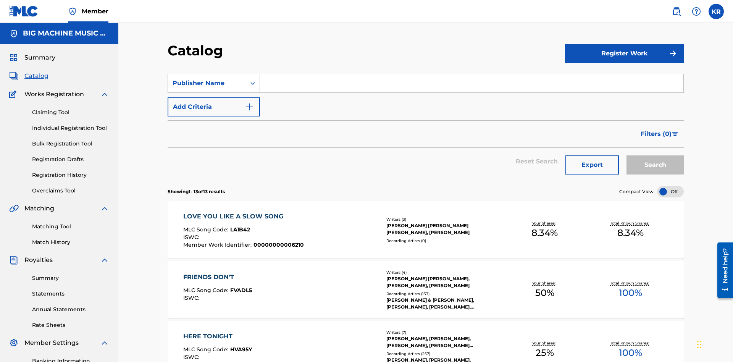
scroll to position [28, 0]
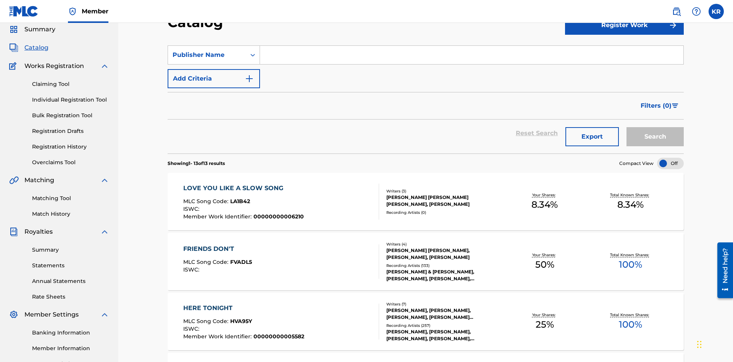
click at [471, 55] on input "Search Form" at bounding box center [471, 55] width 423 height 18
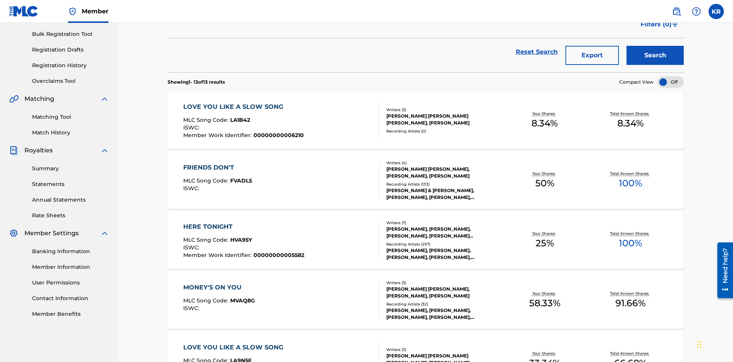
type input "SUPER BIG MUSIC"
click at [655, 55] on button "Search" at bounding box center [654, 55] width 57 height 19
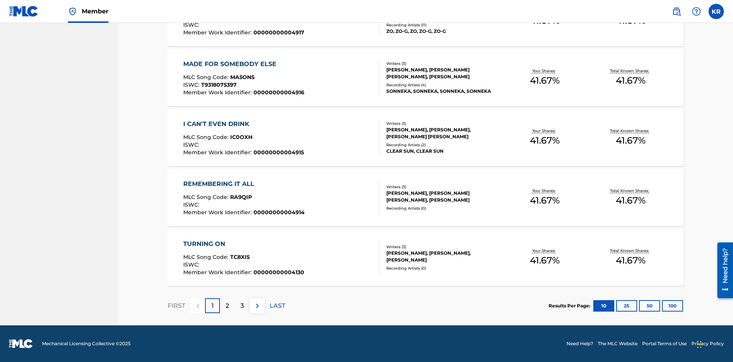
click at [662, 305] on button "100" at bounding box center [672, 305] width 21 height 11
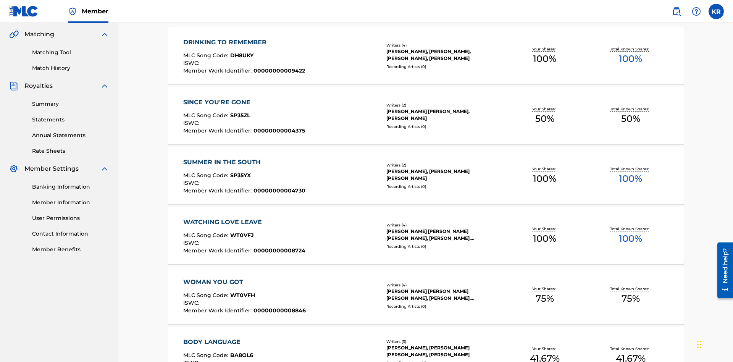
scroll to position [2937, 0]
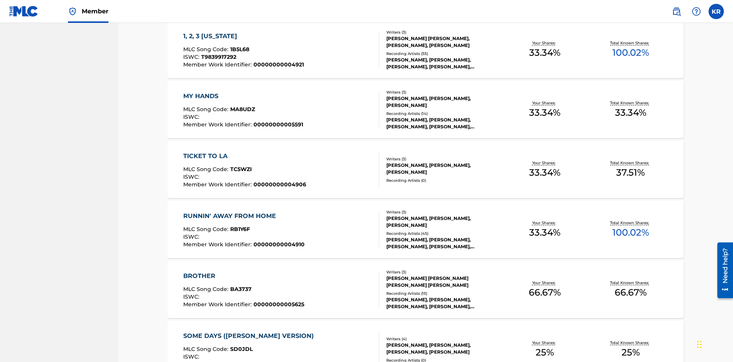
click at [239, 49] on span "1B5L68" at bounding box center [239, 49] width 19 height 7
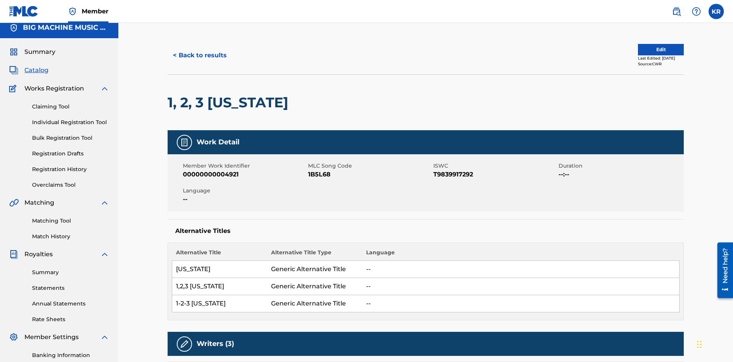
click at [199, 55] on button "< Back to results" at bounding box center [200, 55] width 65 height 19
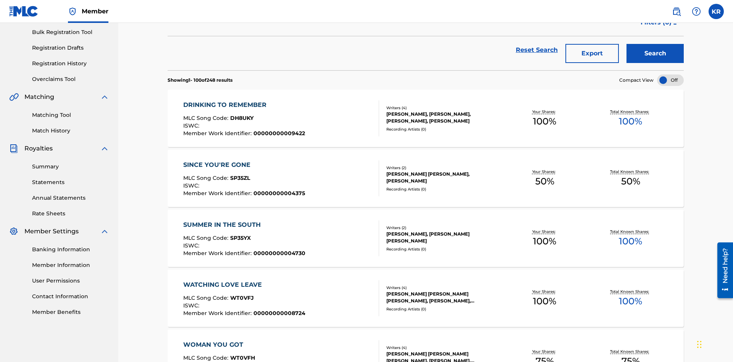
scroll to position [110, 0]
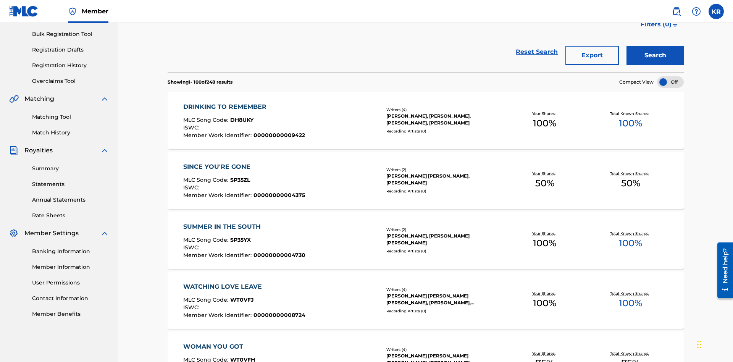
click at [592, 55] on button "Export" at bounding box center [591, 55] width 53 height 19
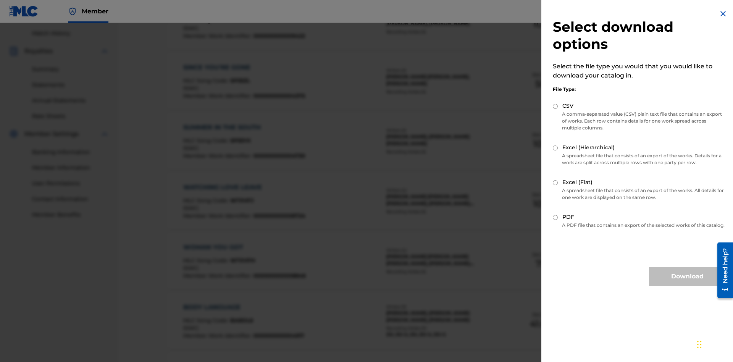
click at [555, 148] on input "Excel (Hierarchical)" at bounding box center [555, 147] width 5 height 5
radio input "true"
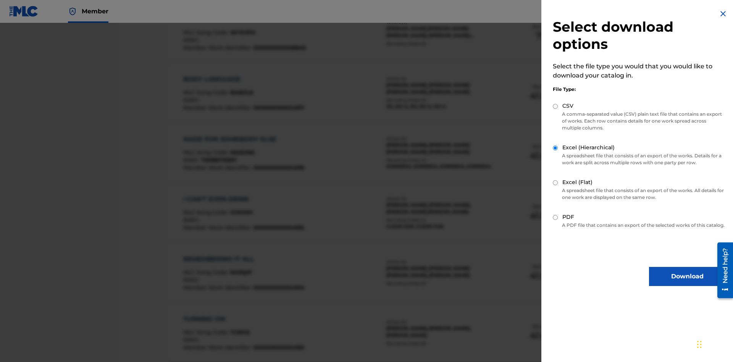
click at [687, 283] on button "Download" at bounding box center [687, 276] width 76 height 19
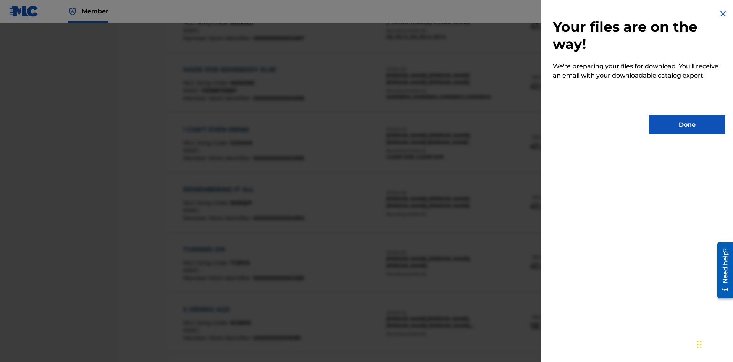
click at [687, 125] on button "Done" at bounding box center [687, 124] width 76 height 19
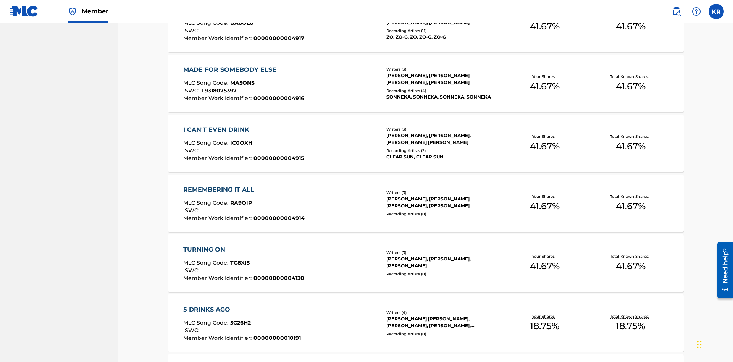
scroll to position [30, 0]
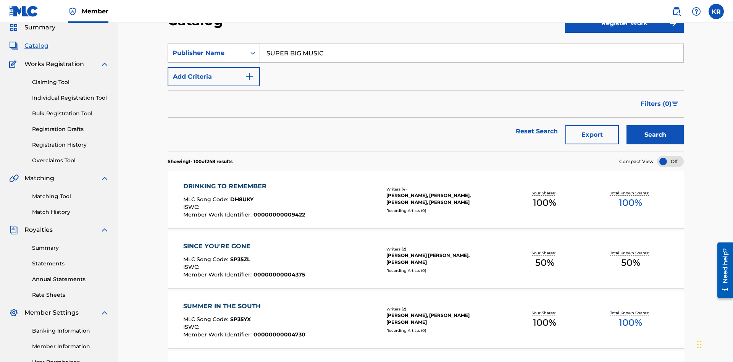
click at [207, 53] on div "Publisher Name" at bounding box center [207, 52] width 69 height 9
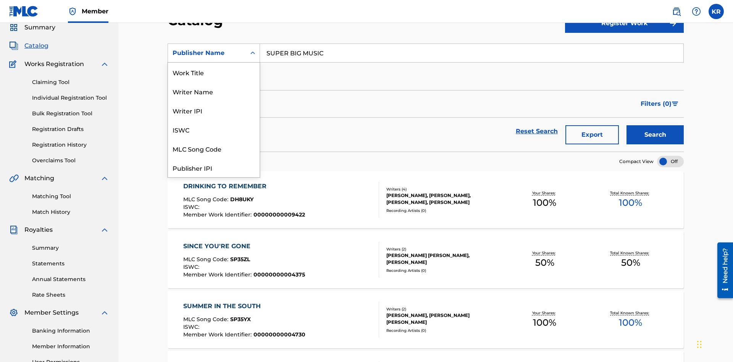
scroll to position [115, 0]
click at [214, 63] on div "Publisher IPI" at bounding box center [214, 53] width 92 height 19
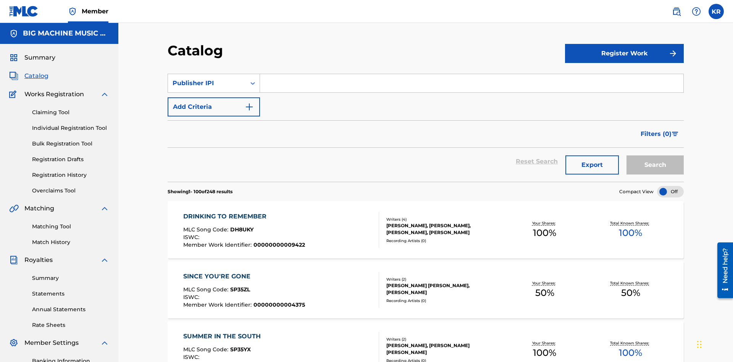
scroll to position [28, 0]
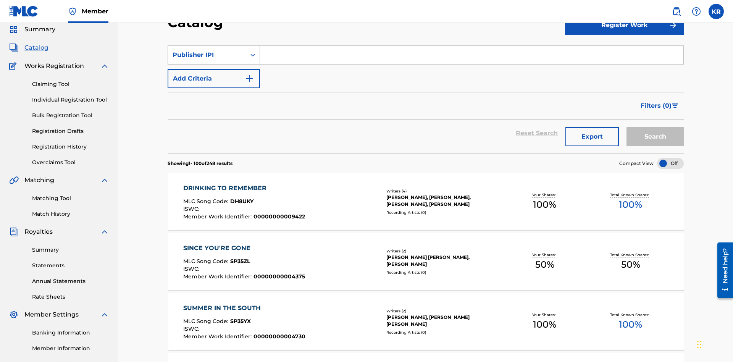
click at [471, 55] on input "Search Form" at bounding box center [471, 55] width 423 height 18
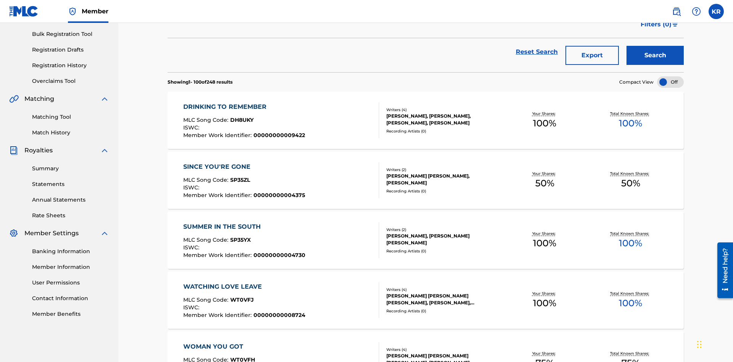
type input "00594318326"
click at [655, 55] on button "Search" at bounding box center [654, 55] width 57 height 19
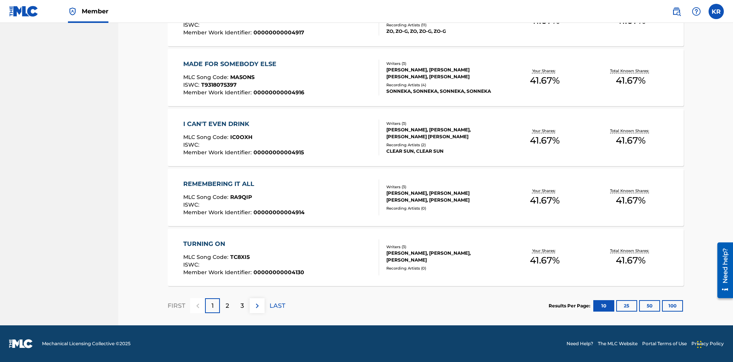
click at [662, 305] on button "100" at bounding box center [672, 305] width 21 height 11
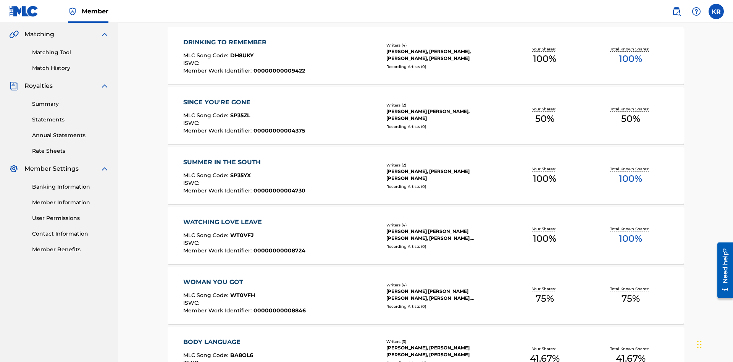
scroll to position [2937, 0]
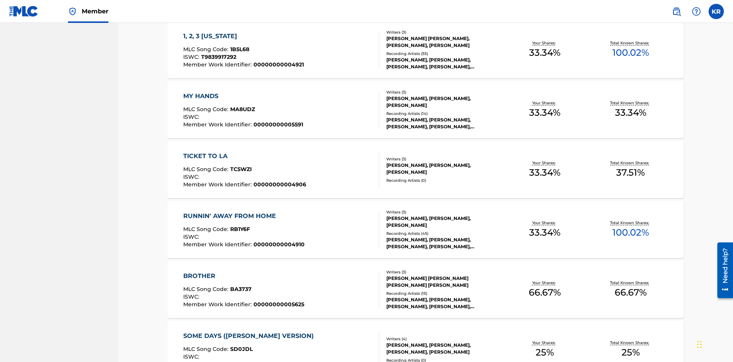
click at [239, 49] on span "1B5L68" at bounding box center [239, 49] width 19 height 7
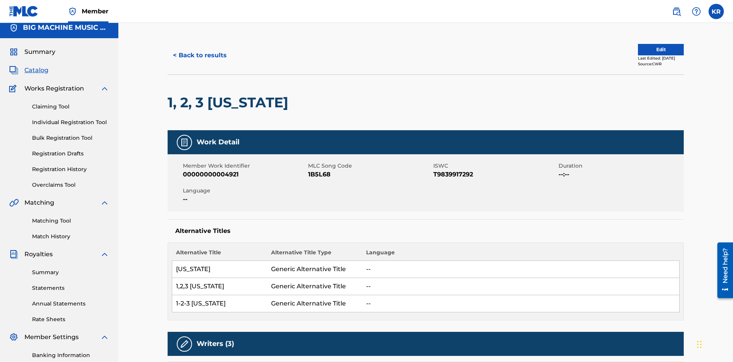
click at [199, 55] on button "< Back to results" at bounding box center [200, 55] width 65 height 19
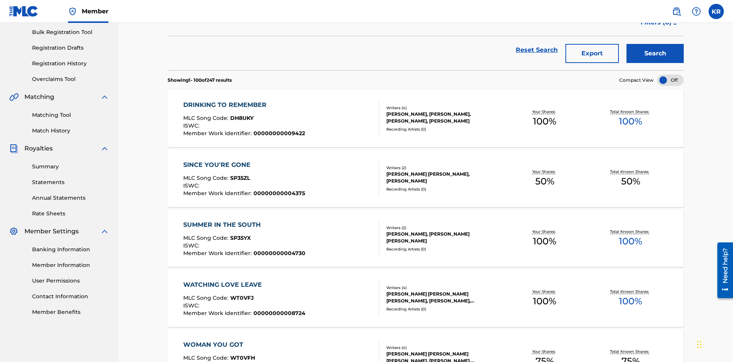
scroll to position [110, 0]
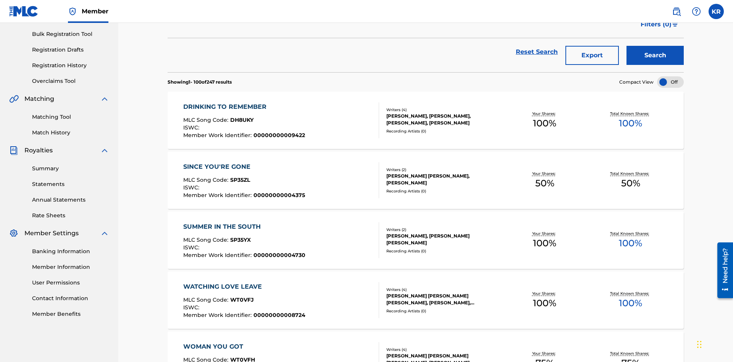
click at [592, 55] on button "Export" at bounding box center [591, 55] width 53 height 19
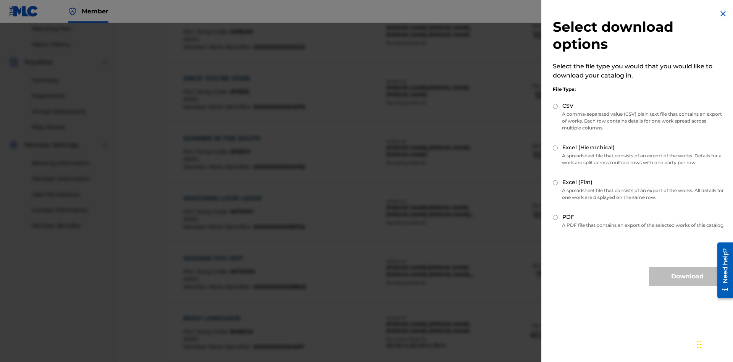
click at [555, 182] on input "Excel (Flat)" at bounding box center [555, 182] width 5 height 5
radio input "true"
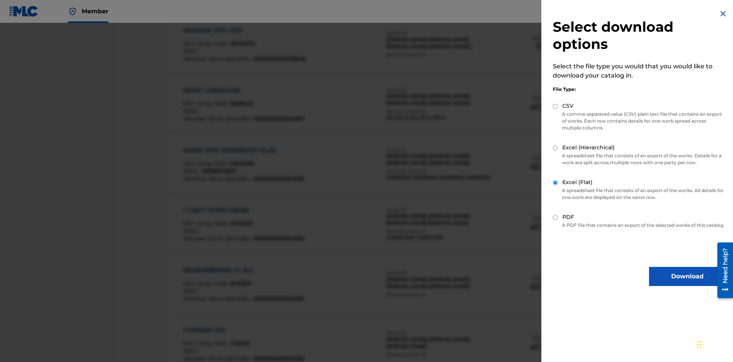
click at [687, 283] on button "Download" at bounding box center [687, 276] width 76 height 19
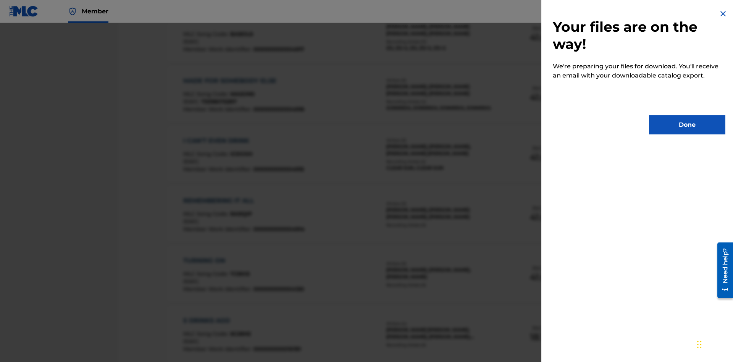
click at [687, 125] on button "Done" at bounding box center [687, 124] width 76 height 19
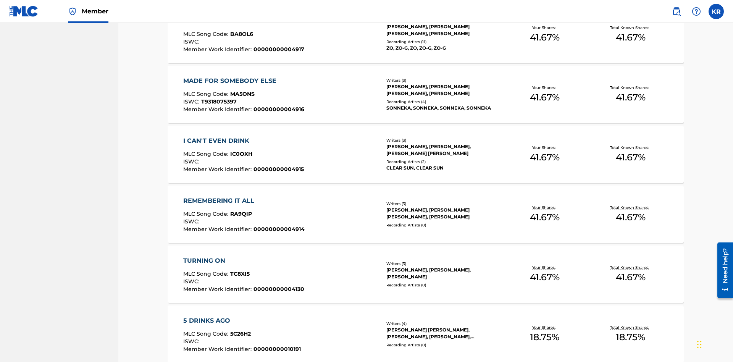
scroll to position [30, 0]
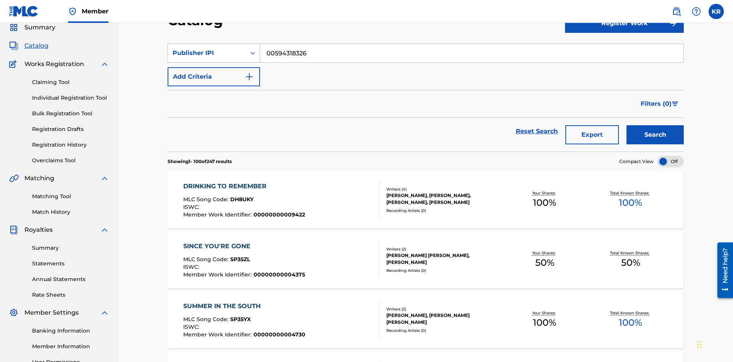
click at [207, 53] on div "Publisher IPI" at bounding box center [207, 52] width 69 height 9
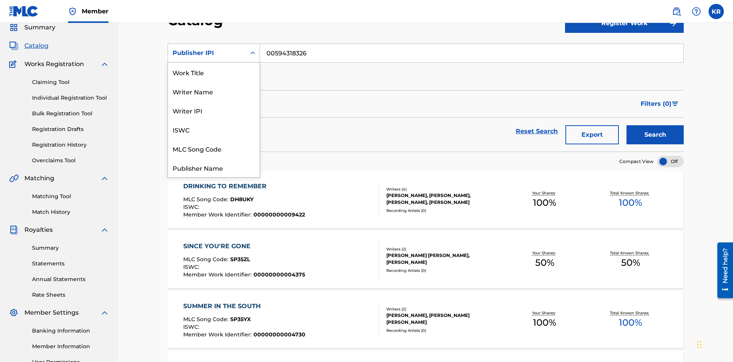
scroll to position [115, 0]
click at [214, 129] on div "Artist" at bounding box center [214, 129] width 92 height 19
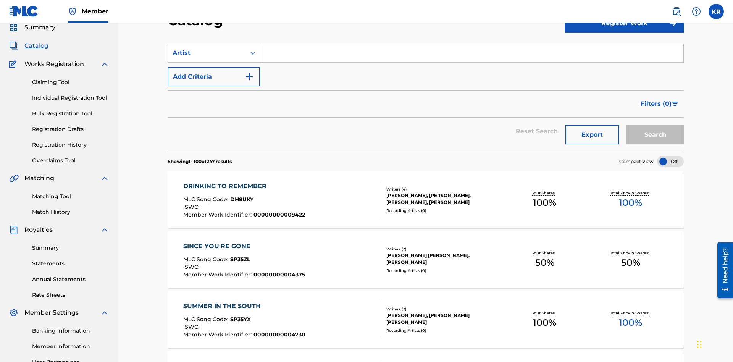
scroll to position [28, 0]
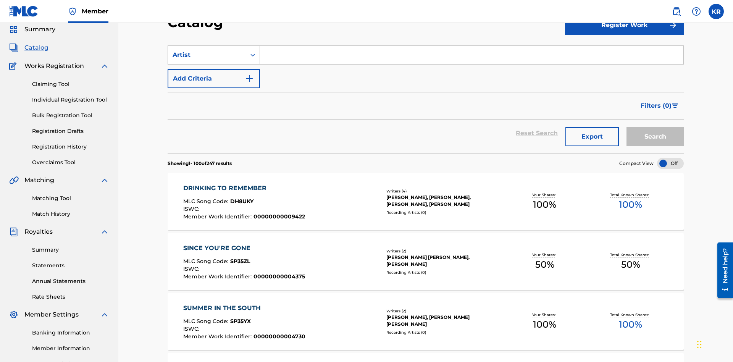
click at [471, 55] on input "Search Form" at bounding box center [471, 55] width 423 height 18
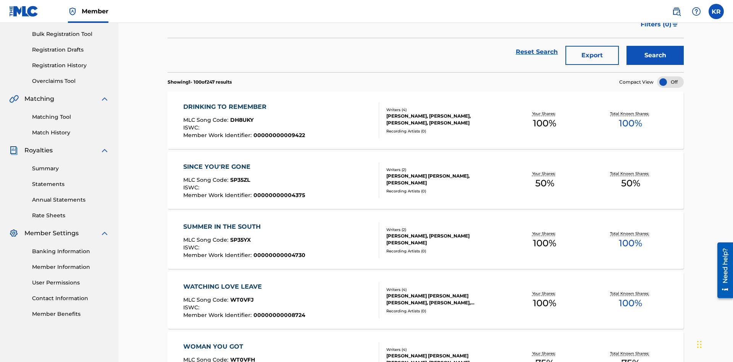
type input "BRETT YOUNG"
click at [655, 55] on button "Search" at bounding box center [654, 55] width 57 height 19
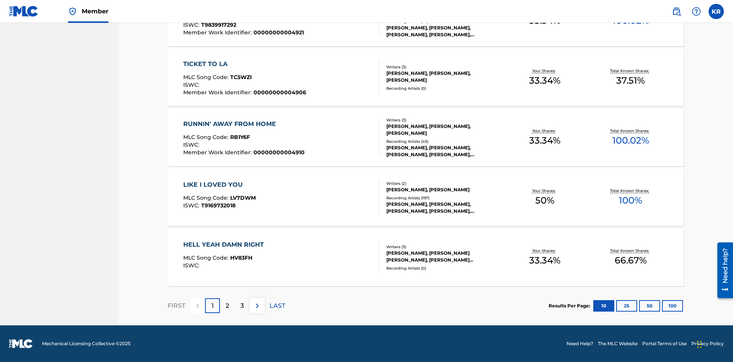
click at [662, 305] on button "100" at bounding box center [672, 305] width 21 height 11
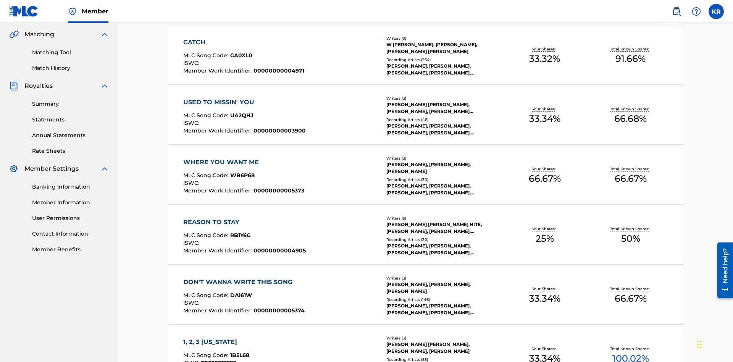
scroll to position [480, 0]
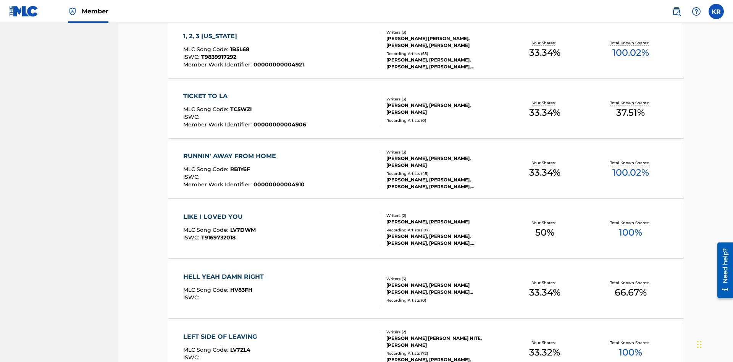
click at [239, 49] on span "1B5L68" at bounding box center [239, 49] width 19 height 7
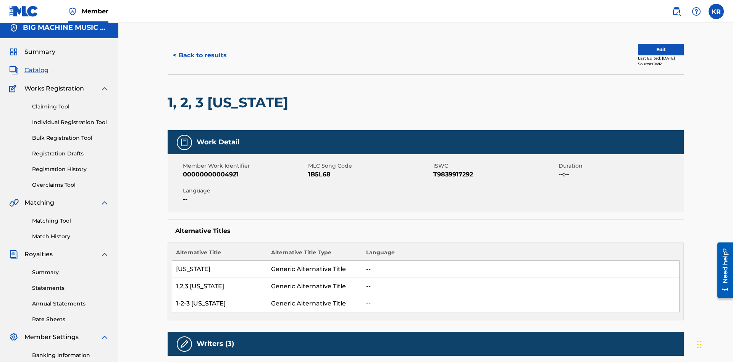
click at [199, 55] on button "< Back to results" at bounding box center [200, 55] width 65 height 19
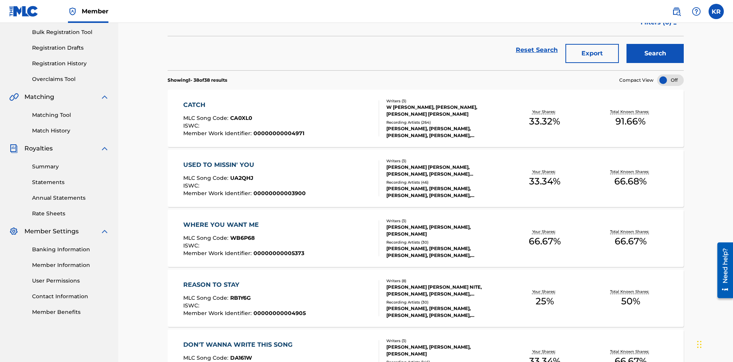
scroll to position [110, 0]
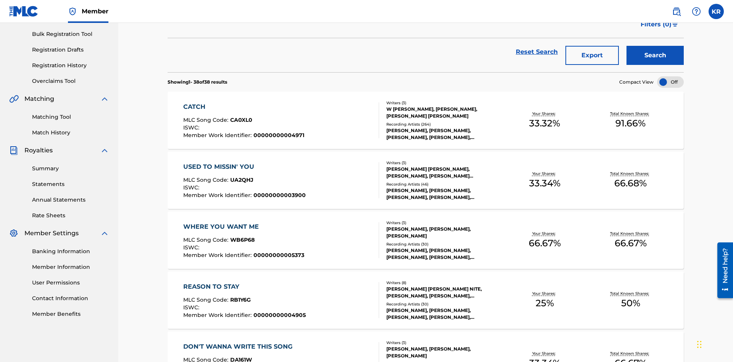
click at [592, 55] on button "Export" at bounding box center [591, 55] width 53 height 19
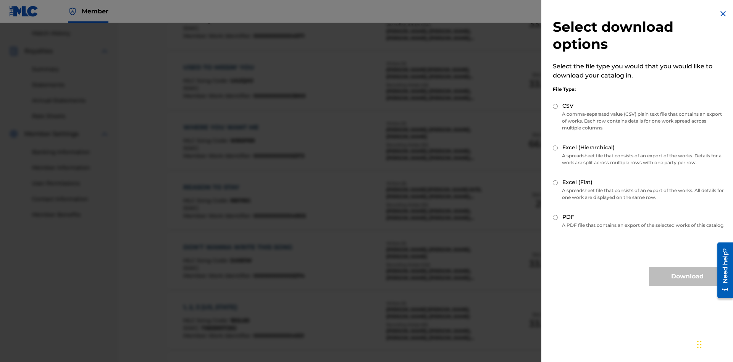
click at [555, 148] on input "Excel (Hierarchical)" at bounding box center [555, 147] width 5 height 5
radio input "true"
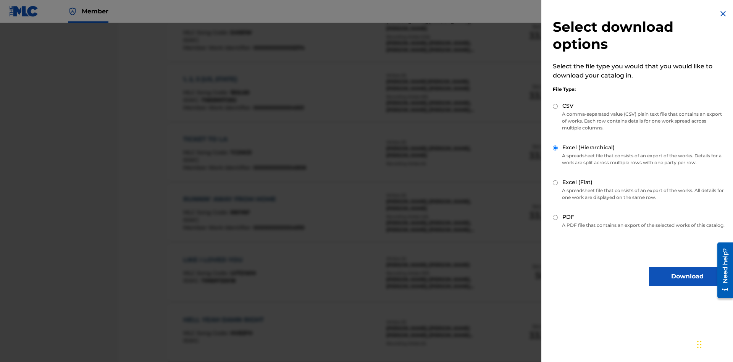
click at [687, 283] on button "Download" at bounding box center [687, 276] width 76 height 19
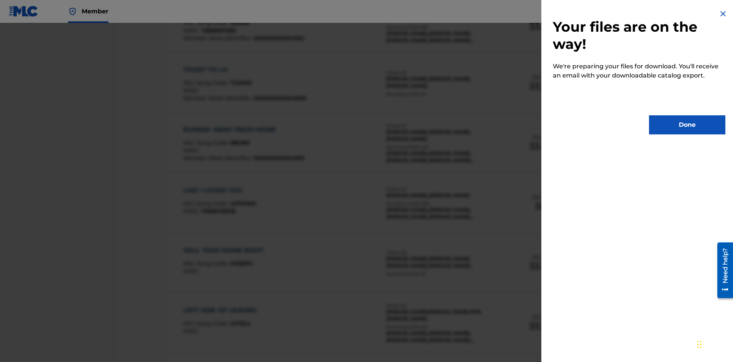
click at [687, 125] on button "Done" at bounding box center [687, 124] width 76 height 19
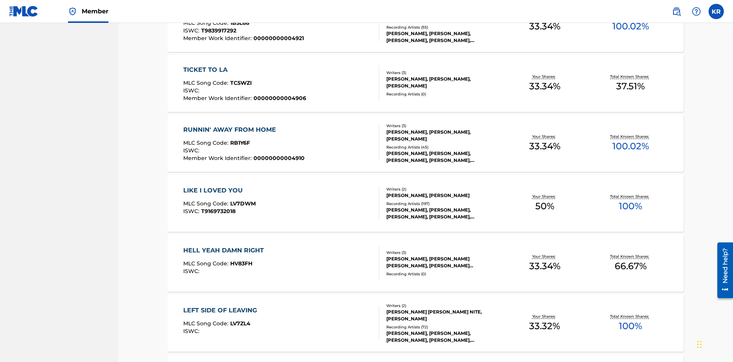
scroll to position [30, 0]
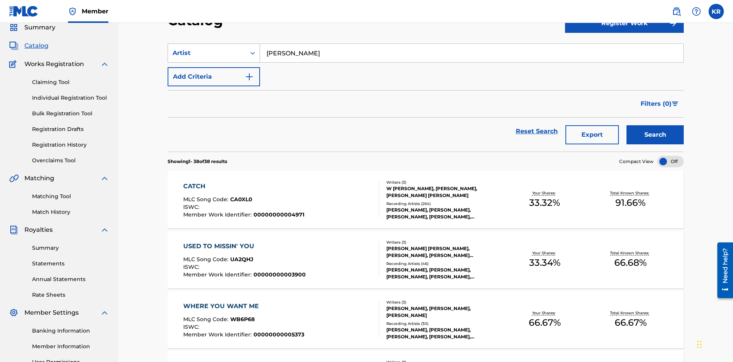
click at [207, 53] on div "Artist" at bounding box center [207, 52] width 69 height 9
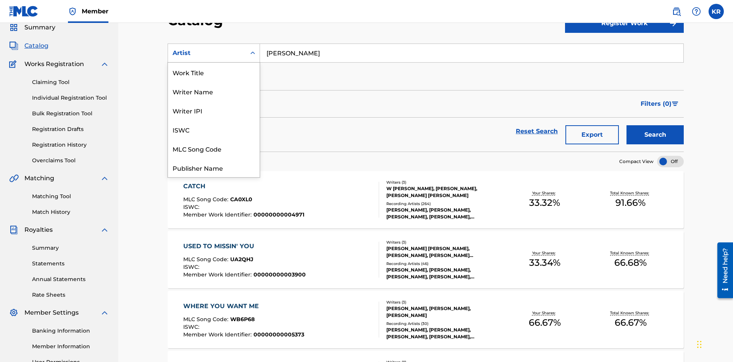
scroll to position [115, 0]
click at [214, 91] on div "MLC Publisher Number" at bounding box center [214, 91] width 92 height 19
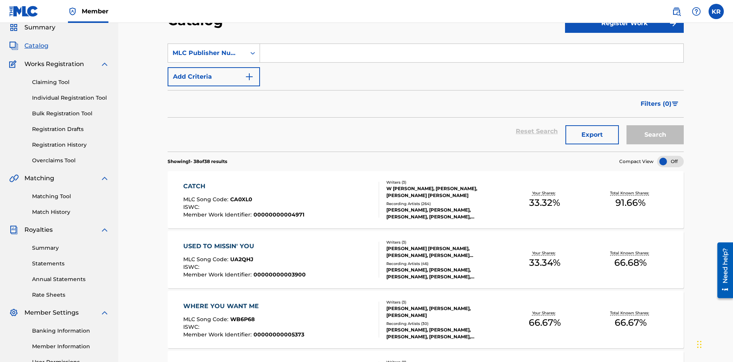
scroll to position [28, 0]
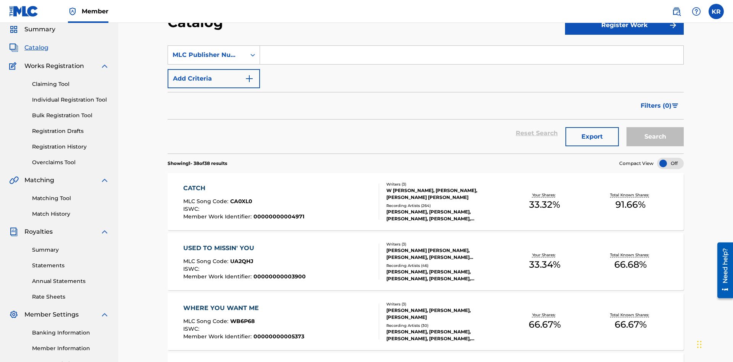
click at [471, 55] on input "Search Form" at bounding box center [471, 55] width 423 height 18
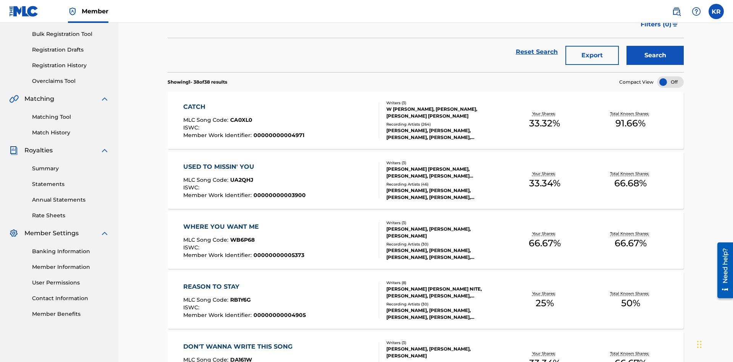
type input "P9075R"
click at [655, 55] on button "Search" at bounding box center [654, 55] width 57 height 19
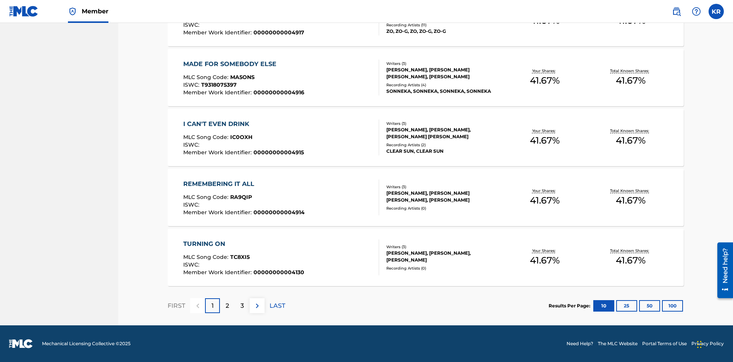
click at [662, 305] on button "100" at bounding box center [672, 305] width 21 height 11
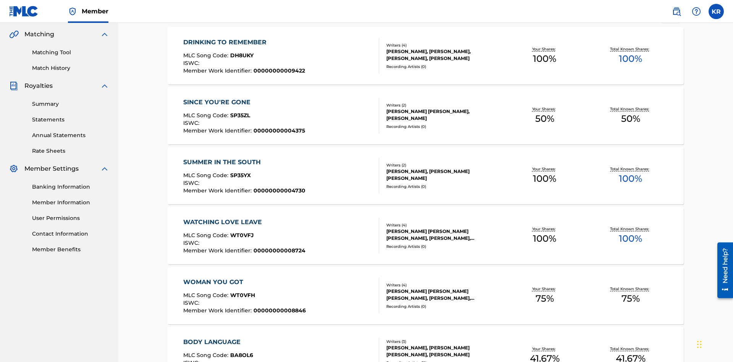
scroll to position [2997, 0]
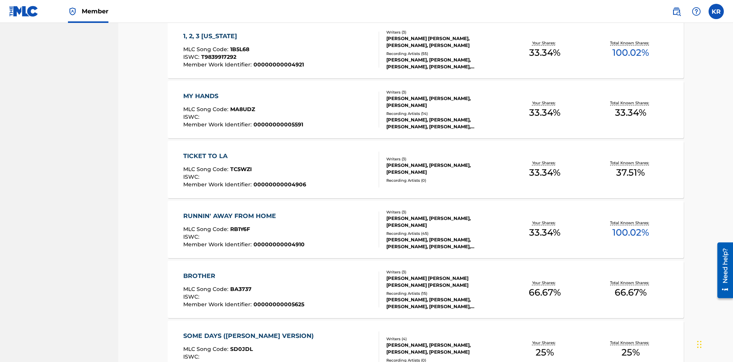
click at [239, 49] on span "1B5L68" at bounding box center [239, 49] width 19 height 7
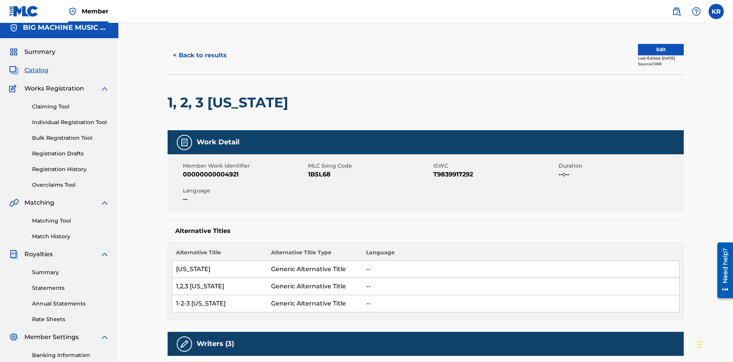
click at [199, 55] on button "< Back to results" at bounding box center [200, 55] width 65 height 19
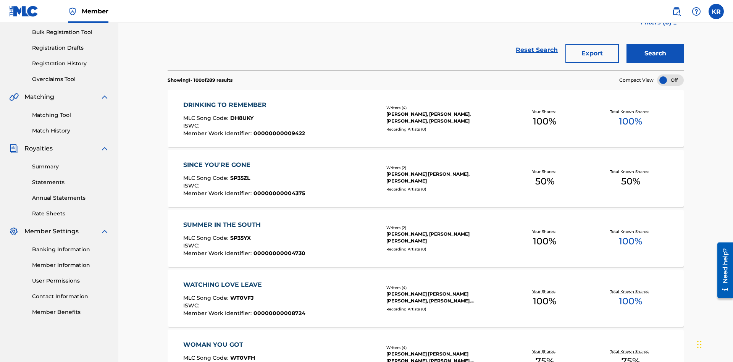
scroll to position [110, 0]
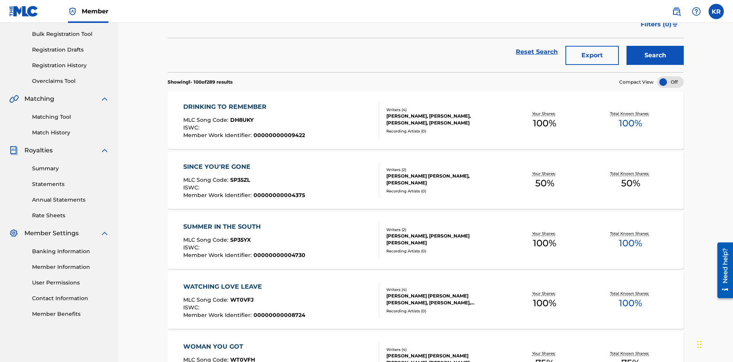
click at [592, 55] on button "Export" at bounding box center [591, 55] width 53 height 19
